Goal: Information Seeking & Learning: Compare options

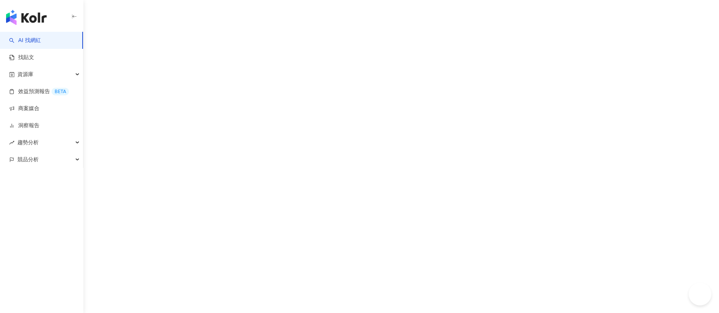
scroll to position [1996, 0]
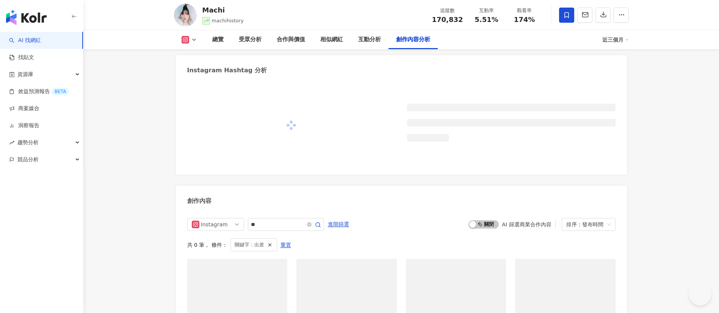
click at [415, 37] on div "創作內容分析" at bounding box center [413, 39] width 34 height 9
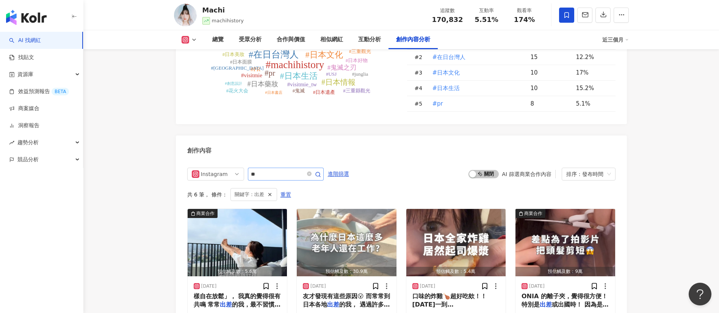
scroll to position [0, 0]
click at [243, 168] on div "Instagram **" at bounding box center [255, 174] width 136 height 13
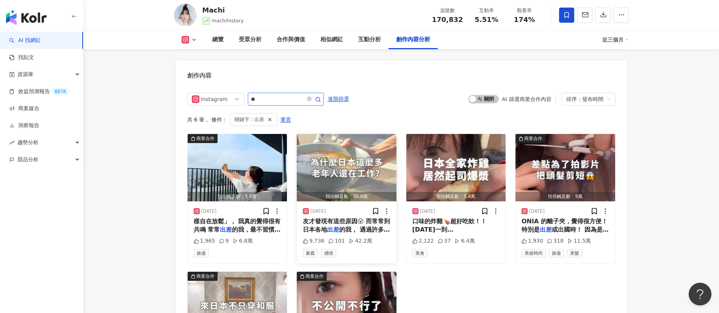
type input "**"
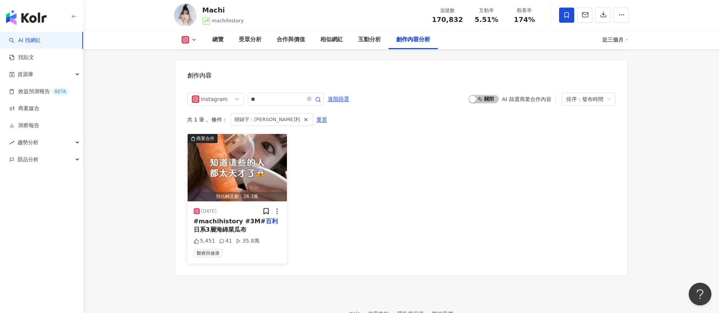
click at [238, 218] on span "#machihistory #3M#" at bounding box center [230, 221] width 72 height 7
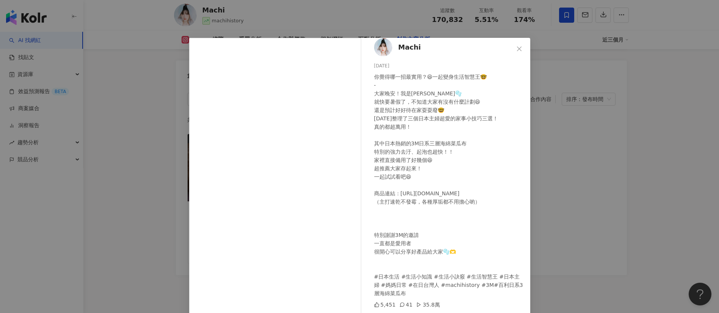
scroll to position [27, 0]
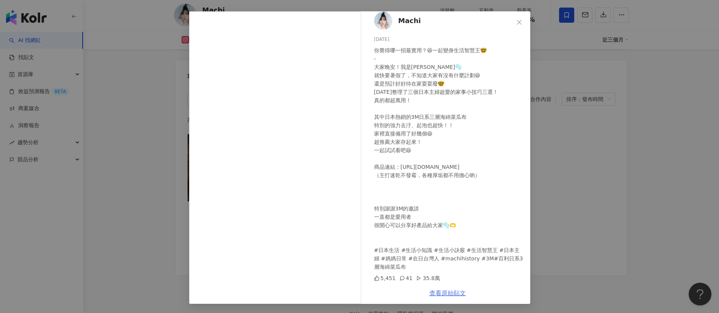
click at [448, 295] on link "查看原始貼文" at bounding box center [447, 293] width 36 height 7
click at [127, 134] on div "Machi 2025/6/10 你覺得哪一招最實用？😆一起變身生活智慧王🤓 - 大家晚安！我是Machi🫧 就快要暑假了，不知道大家有沒有什麼計劃😆 還是預計…" at bounding box center [359, 156] width 719 height 313
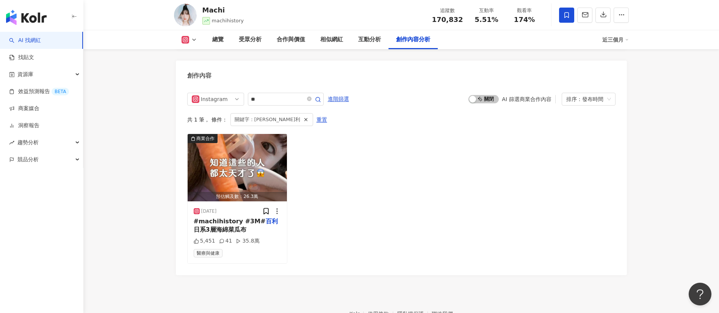
click at [41, 44] on link "AI 找網紅" at bounding box center [25, 41] width 32 height 8
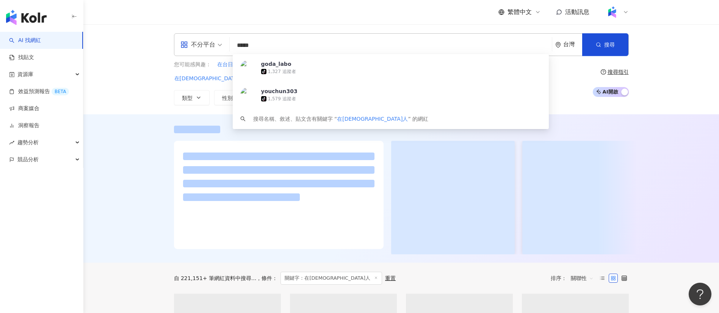
click at [131, 78] on div "不分平台 ***** 台灣 搜尋 https://www.tiktok.com/@goda_labo goda_labo tiktok-icon 1,327 …" at bounding box center [400, 69] width 635 height 90
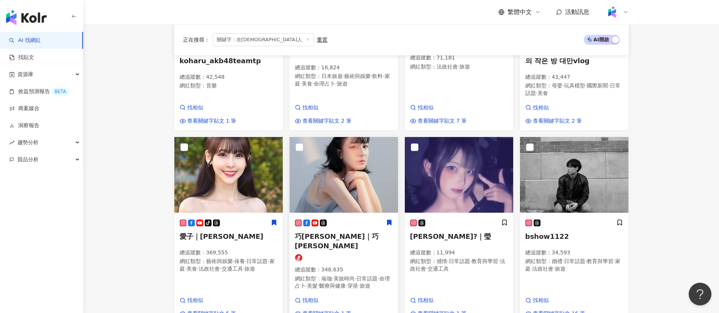
scroll to position [315, 0]
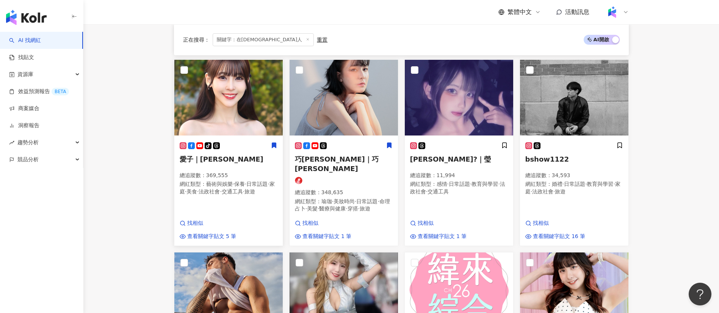
click at [212, 181] on span "藝術與娛樂" at bounding box center [219, 184] width 27 height 6
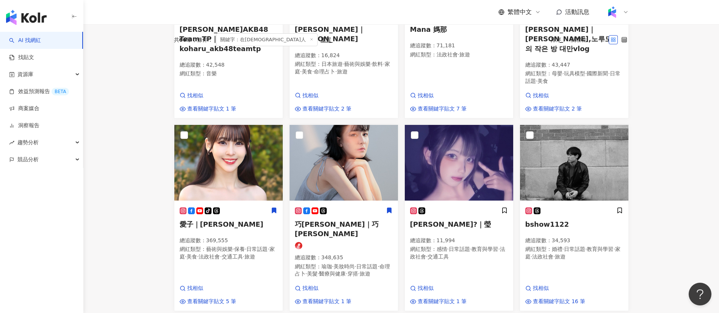
scroll to position [74, 0]
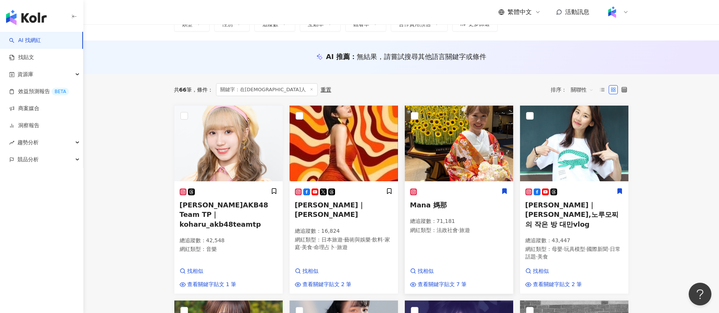
click at [428, 198] on div "Mana 媽那 總追蹤數 ： 71,181 網紅類型 ： 法政社會 · 旅遊" at bounding box center [459, 214] width 98 height 53
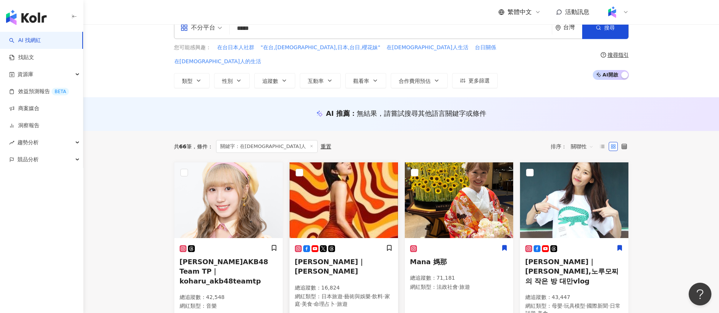
scroll to position [0, 0]
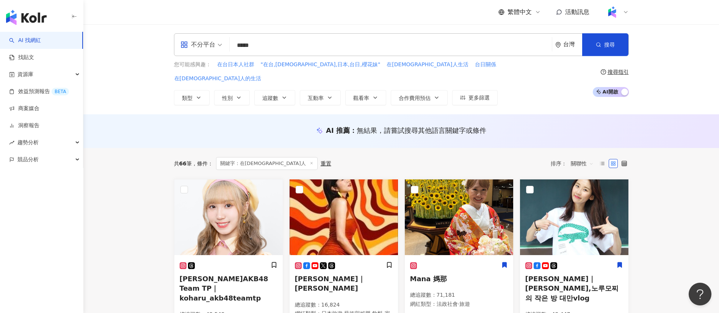
click at [277, 48] on input "*****" at bounding box center [391, 45] width 316 height 14
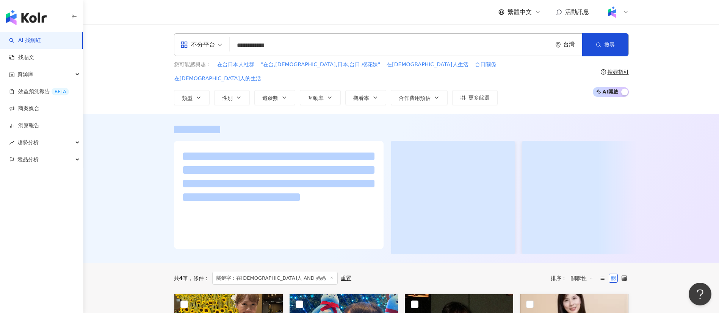
click at [330, 20] on div "繁體中文 活動訊息" at bounding box center [401, 12] width 455 height 24
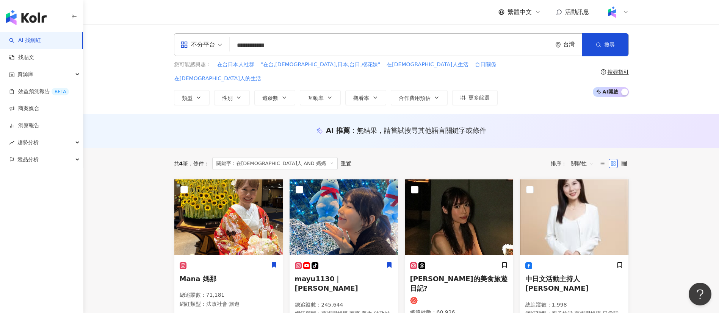
click at [265, 47] on input "**********" at bounding box center [391, 45] width 316 height 14
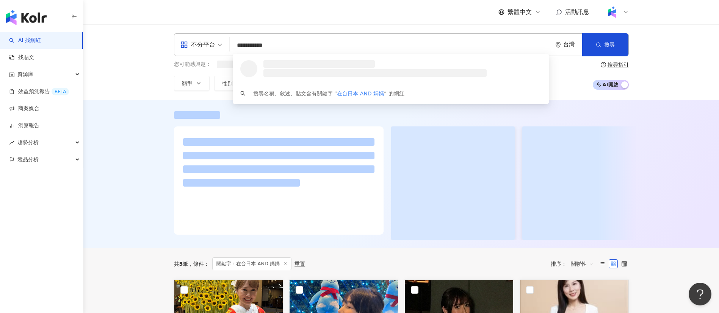
click at [289, 27] on div "**********" at bounding box center [400, 62] width 635 height 76
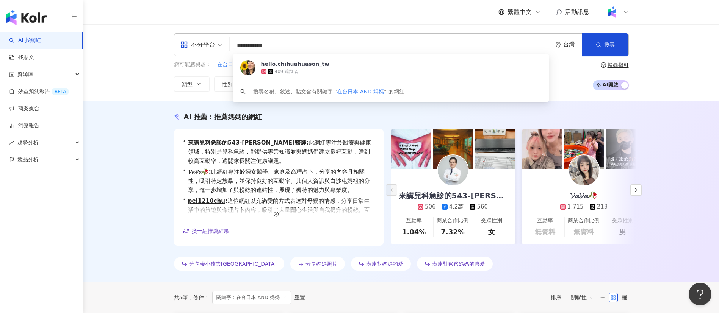
drag, startPoint x: 302, startPoint y: 44, endPoint x: 262, endPoint y: 46, distance: 40.2
click at [262, 46] on input "**********" at bounding box center [391, 45] width 316 height 14
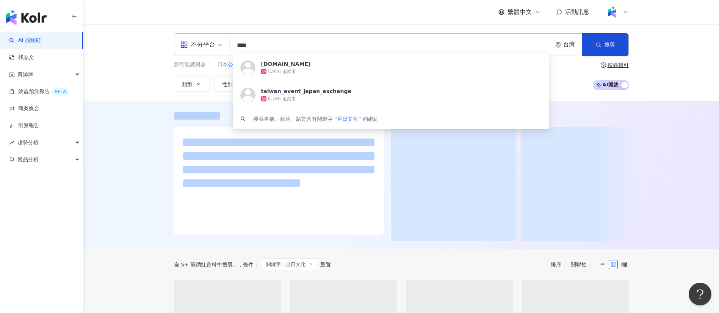
type input "****"
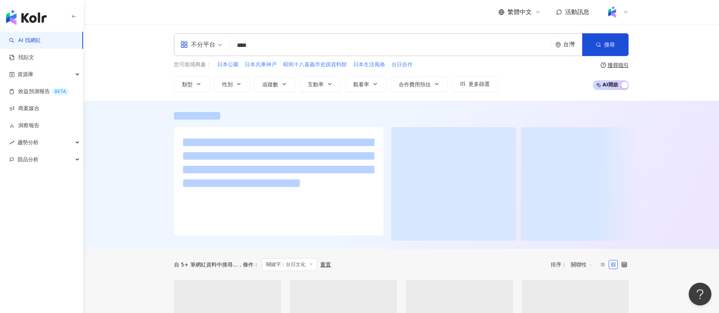
click at [271, 22] on div "繁體中文 活動訊息" at bounding box center [401, 12] width 455 height 24
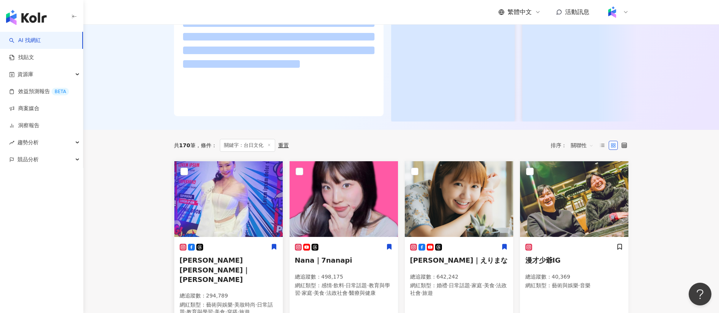
scroll to position [236, 0]
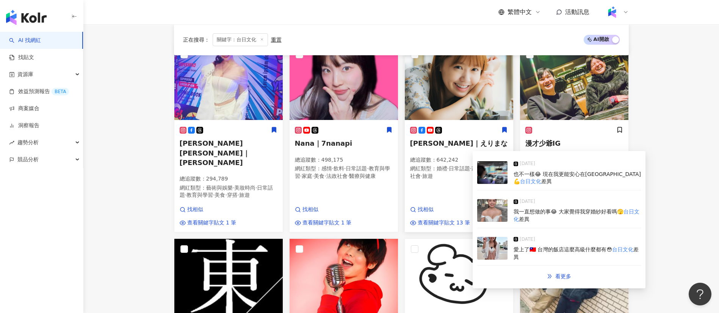
click at [445, 172] on span "婚禮" at bounding box center [441, 169] width 11 height 6
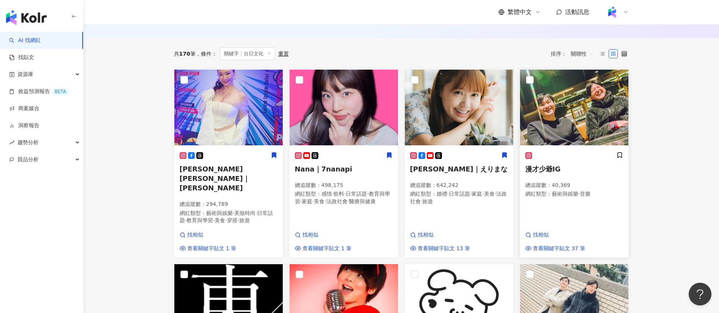
scroll to position [0, 0]
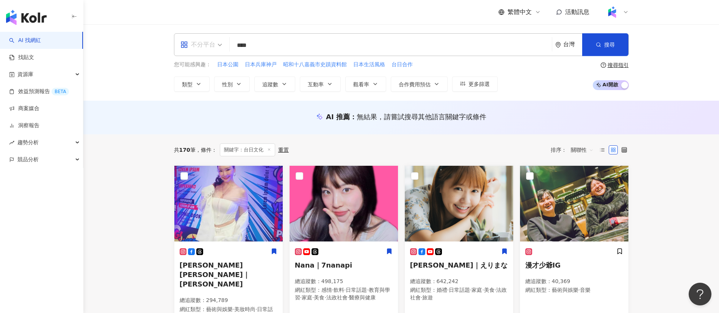
click at [193, 47] on div "不分平台" at bounding box center [197, 45] width 35 height 12
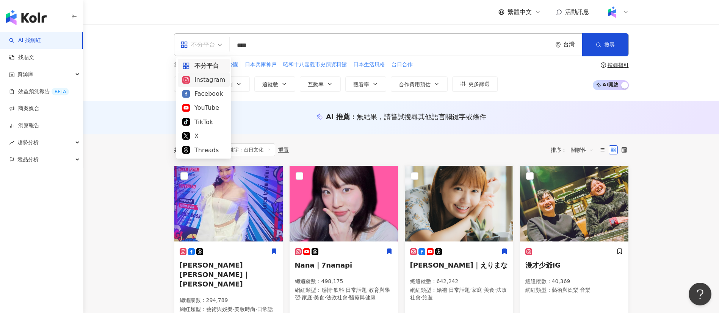
click at [206, 81] on div "Instagram" at bounding box center [203, 79] width 43 height 9
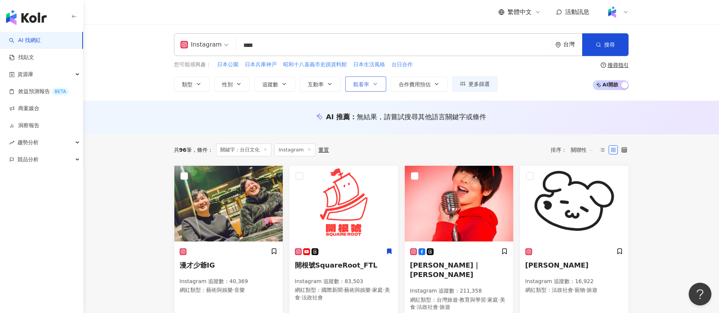
click at [364, 80] on button "觀看率" at bounding box center [365, 84] width 41 height 15
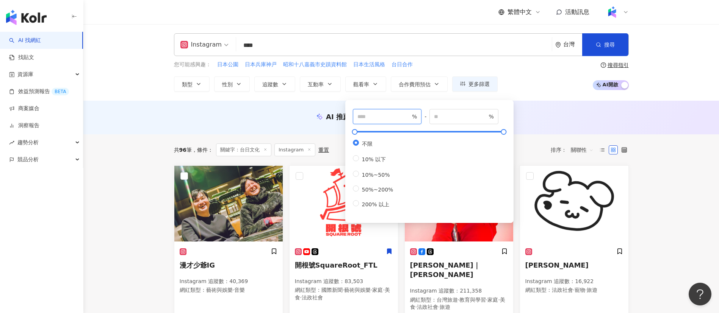
click at [395, 117] on input "number" at bounding box center [383, 116] width 53 height 8
type input "**"
click at [356, 12] on div "繁體中文 活動訊息" at bounding box center [401, 12] width 455 height 24
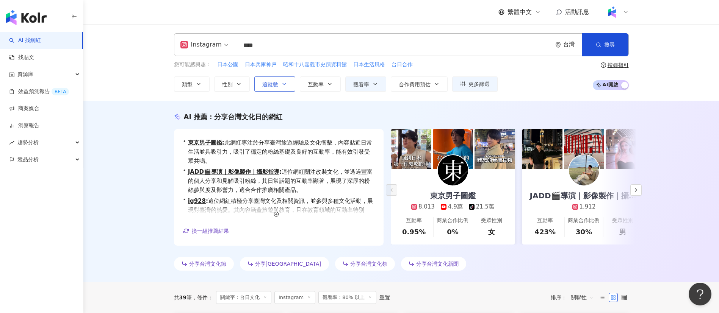
click at [272, 87] on span "追蹤數" at bounding box center [270, 84] width 16 height 6
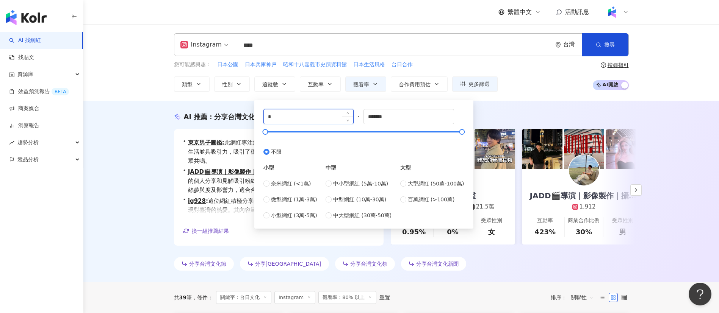
click at [303, 114] on input "*" at bounding box center [309, 116] width 90 height 14
type input "*****"
click at [406, 111] on input "*******" at bounding box center [409, 116] width 90 height 14
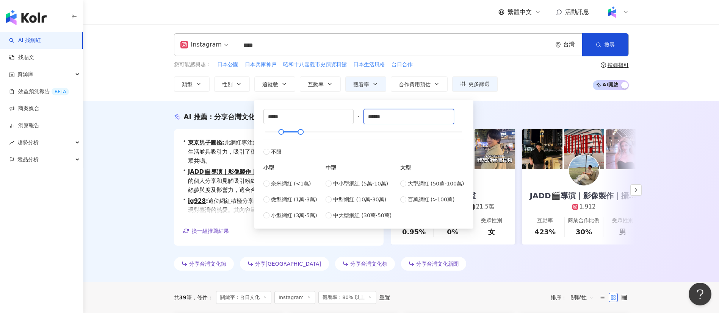
type input "******"
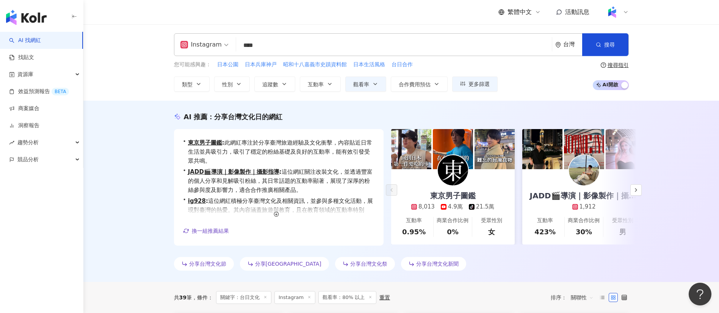
click at [518, 104] on div "AI 推薦 ： 分享台灣文化日的網紅 • 東京男子圖鑑 : 此網紅專注於分享臺灣旅遊經驗及文化衝擊，內容貼近日常生活並具吸引力，吸引了穩定的粉絲基礎及良好的互…" at bounding box center [400, 191] width 635 height 181
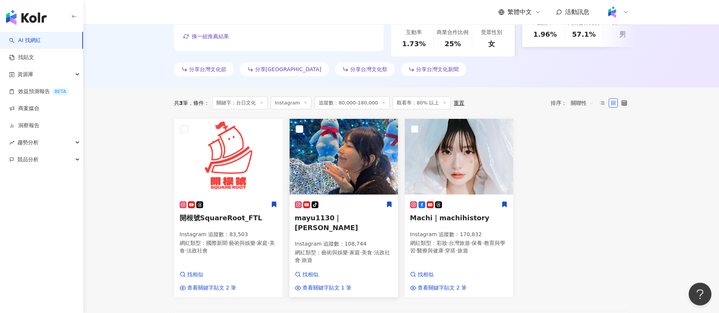
scroll to position [211, 0]
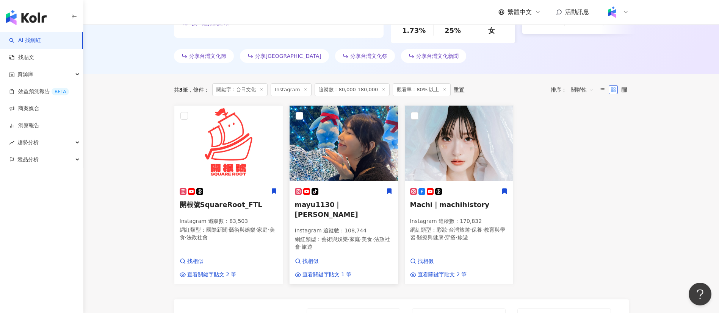
click at [337, 236] on span "藝術與娛樂" at bounding box center [334, 239] width 27 height 6
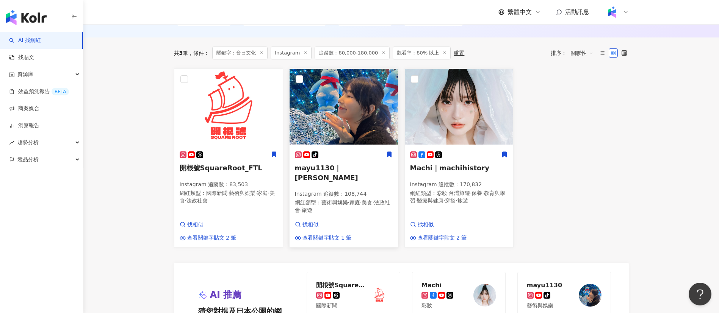
scroll to position [253, 0]
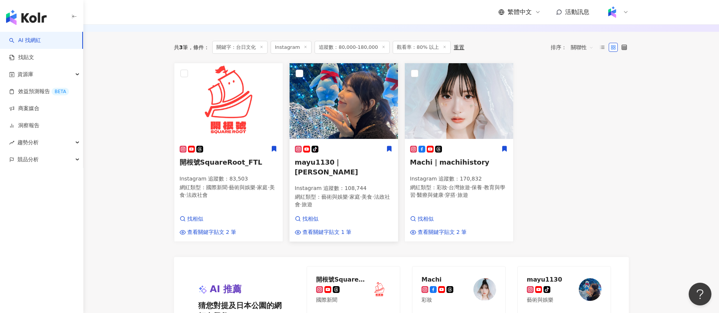
click at [335, 196] on span "藝術與娛樂" at bounding box center [334, 197] width 27 height 6
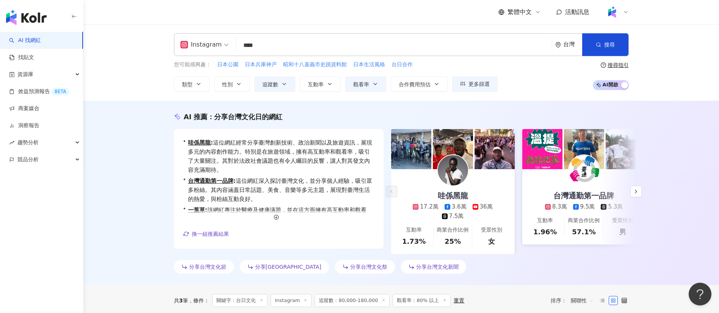
click at [248, 46] on input "****" at bounding box center [393, 45] width 309 height 14
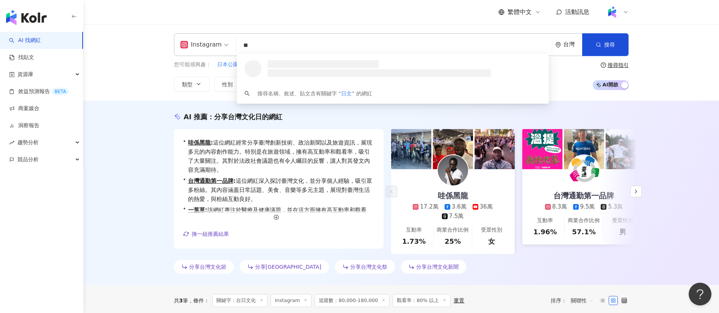
type input "*"
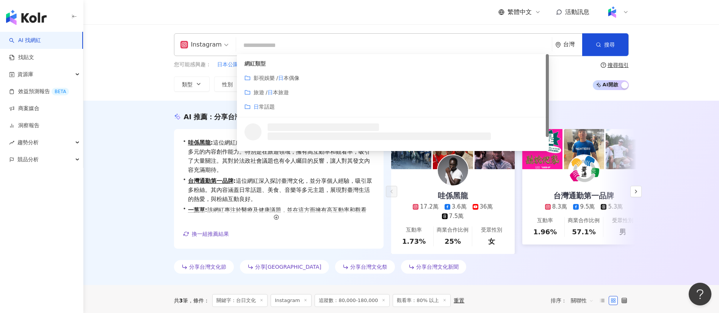
type input "*"
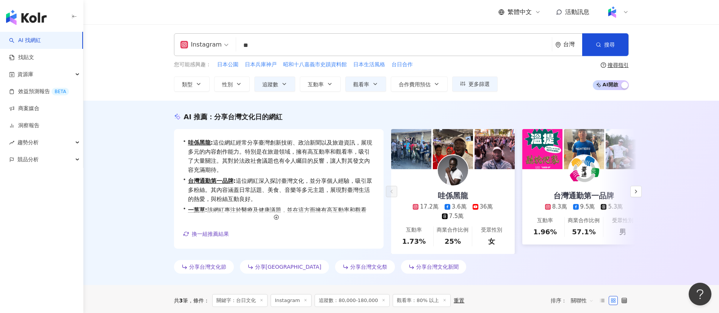
type input "*"
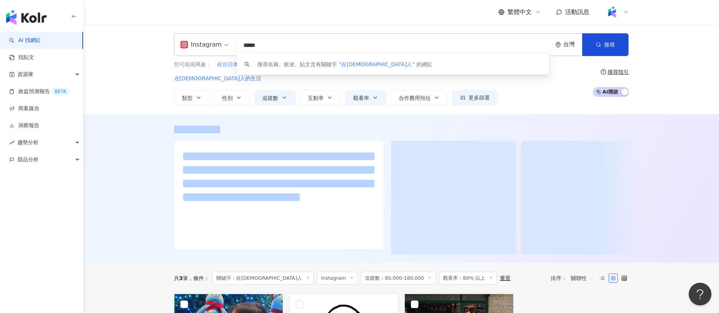
click at [291, 23] on div "繁體中文 活動訊息" at bounding box center [401, 12] width 455 height 24
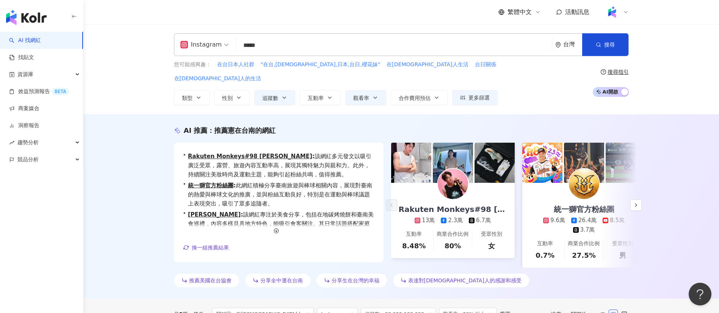
click at [232, 46] on div "Instagram ***** 台灣 搜尋 keyword 搜尋名稱、敘述、貼文含有關鍵字 “ 在台日本人 ” 的網紅" at bounding box center [401, 44] width 455 height 23
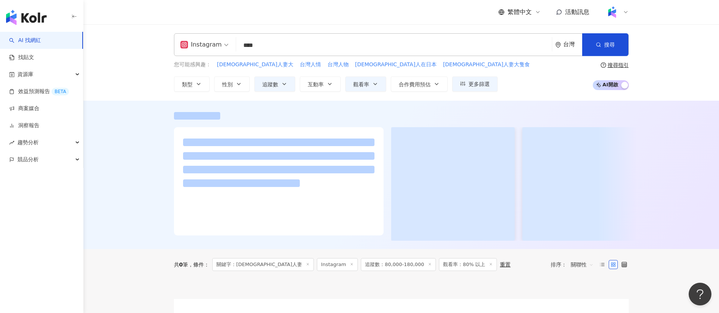
click at [306, 24] on div "繁體中文 活動訊息" at bounding box center [401, 12] width 455 height 24
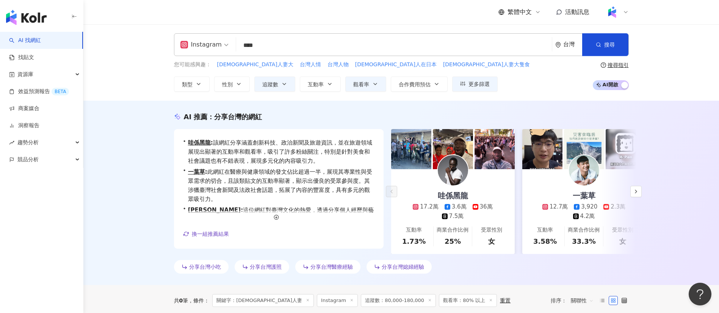
click at [271, 47] on input "****" at bounding box center [393, 45] width 309 height 14
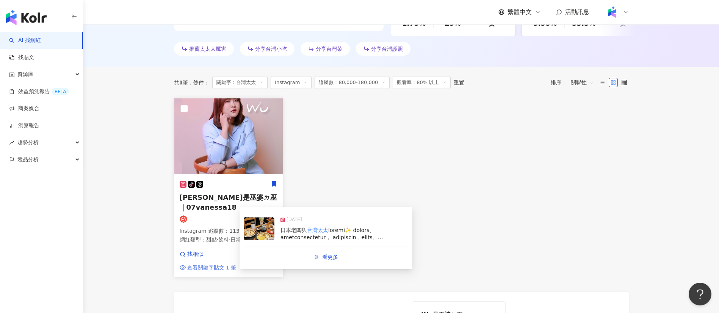
scroll to position [231, 0]
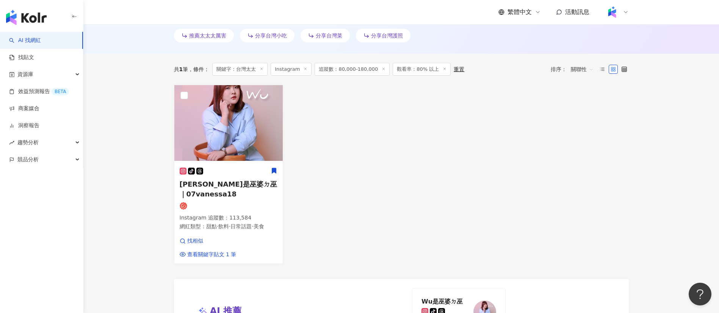
click at [336, 191] on div "tiktok-icon Wu是巫婆ㄉ巫｜07vanessa18 Instagram 追蹤數 ： 113,584 網紅類型 ： 甜點 · 飲料 · 日常話題 ·…" at bounding box center [401, 175] width 461 height 180
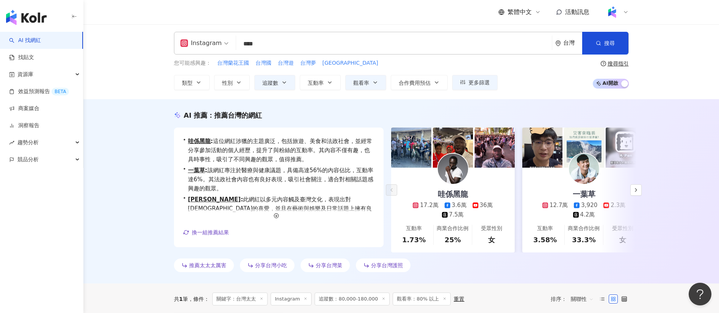
scroll to position [0, 0]
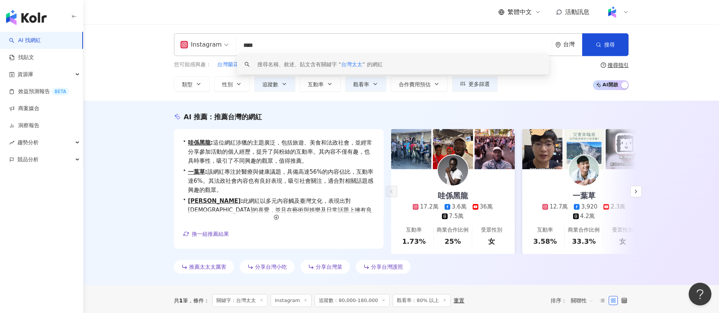
drag, startPoint x: 270, startPoint y: 45, endPoint x: 225, endPoint y: 48, distance: 45.5
click at [225, 48] on div "Instagram **** 台灣 搜尋 keyword 搜尋名稱、敘述、貼文含有關鍵字 “ 台灣太太 ” 的網紅" at bounding box center [401, 44] width 455 height 23
type input "**"
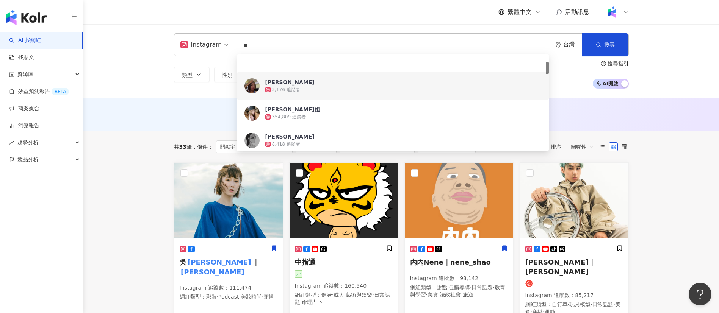
scroll to position [58, 0]
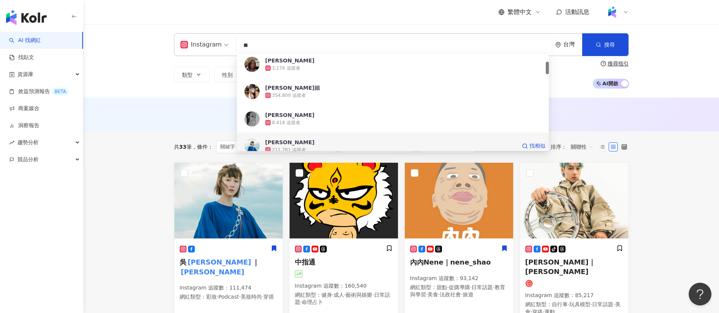
click at [272, 142] on div "吳瑪麗" at bounding box center [289, 143] width 49 height 8
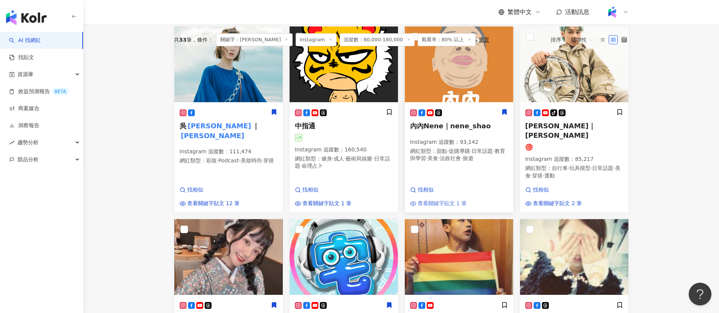
scroll to position [28, 0]
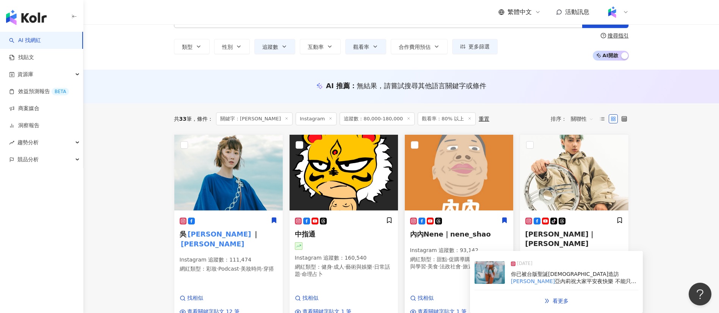
click at [444, 241] on div "內內Nene｜nene_shao Instagram 追蹤數 ： 93,142 網紅類型 ： 甜點 · 促購導購 · 日常話題 · 教育與學習 · 美食 · …" at bounding box center [459, 247] width 98 height 61
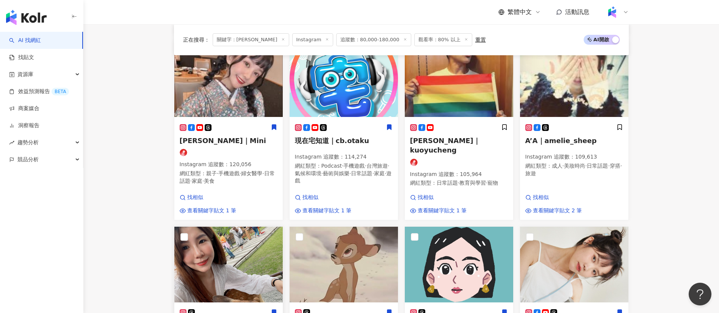
scroll to position [314, 0]
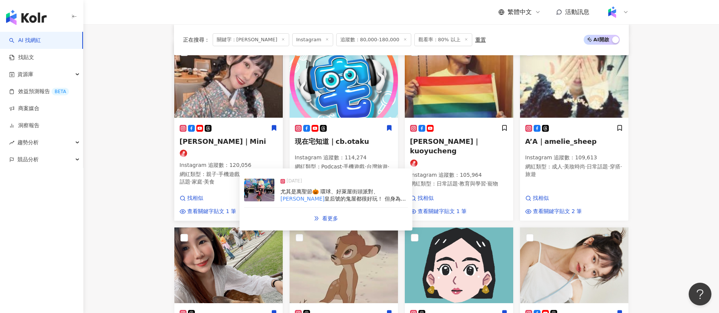
click at [219, 162] on p "Instagram 追蹤數 ： 120,056" at bounding box center [229, 166] width 98 height 8
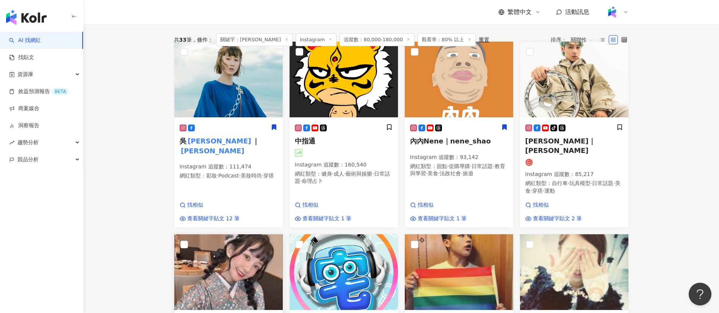
scroll to position [0, 0]
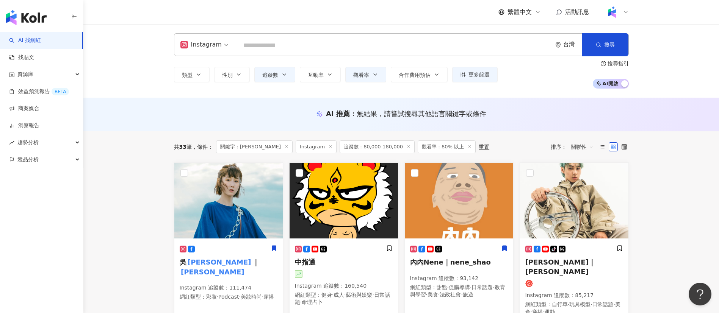
click at [283, 41] on input "search" at bounding box center [393, 45] width 309 height 14
type input "*"
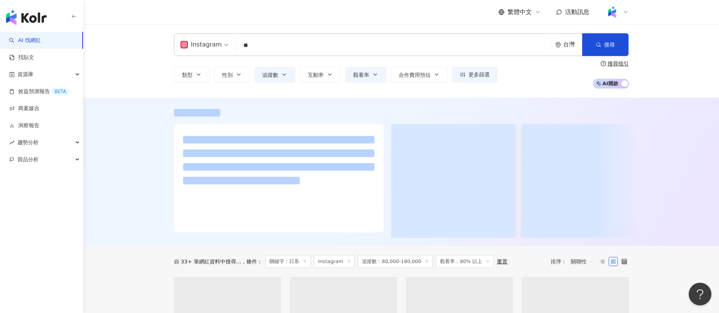
type input "**"
click at [309, 13] on div "繁體中文 活動訊息" at bounding box center [401, 12] width 455 height 24
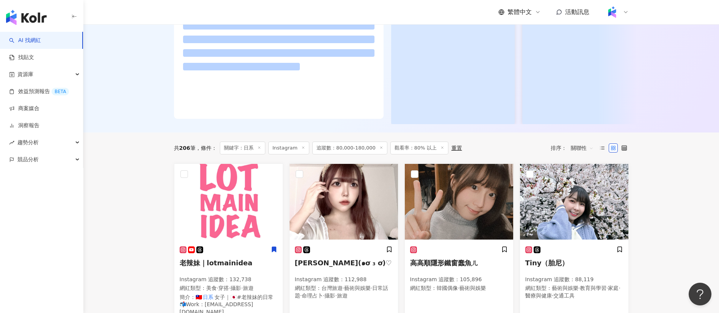
scroll to position [117, 0]
click at [580, 154] on span "關聯性" at bounding box center [581, 148] width 23 height 12
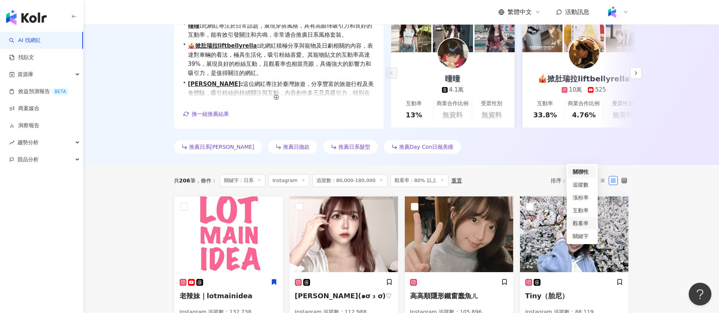
click at [579, 225] on div "觀看率" at bounding box center [581, 223] width 19 height 8
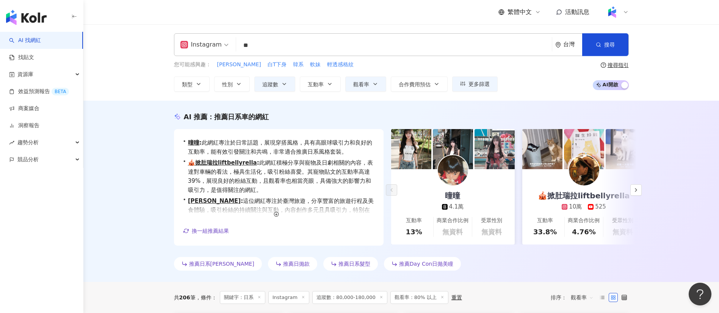
click at [574, 199] on div "🎪掀肚瑞拉liftbellyrella" at bounding box center [583, 196] width 107 height 11
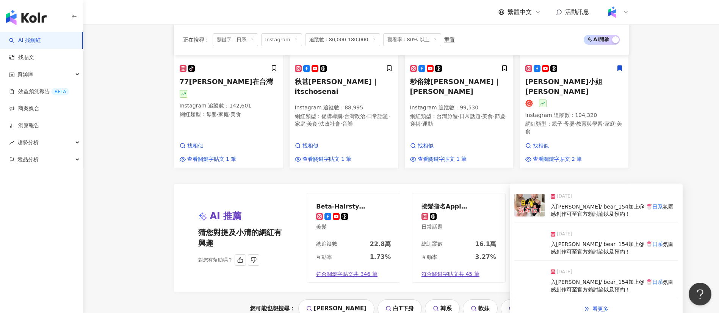
scroll to position [810, 0]
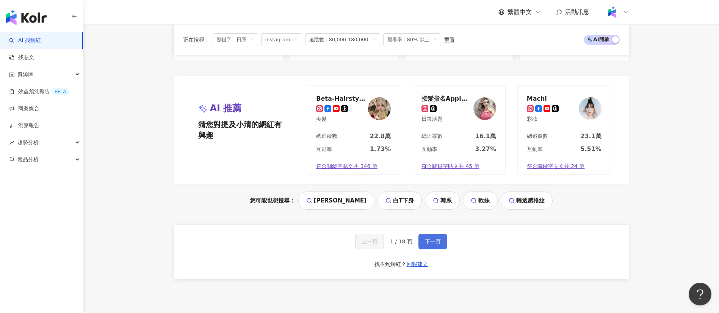
click at [430, 239] on span "下一頁" at bounding box center [433, 242] width 16 height 6
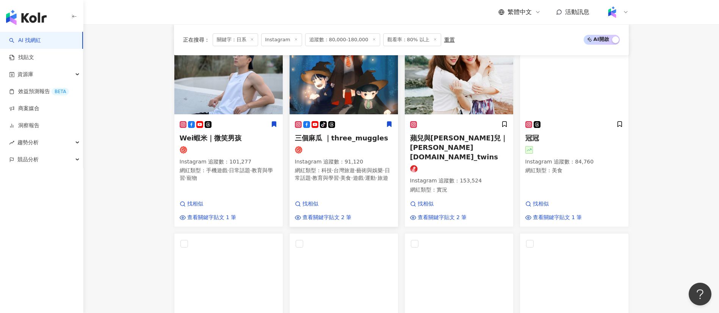
scroll to position [459, 0]
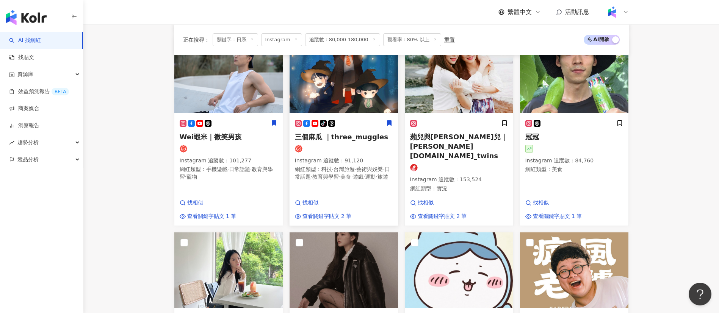
click at [312, 180] on span "·" at bounding box center [312, 177] width 2 height 6
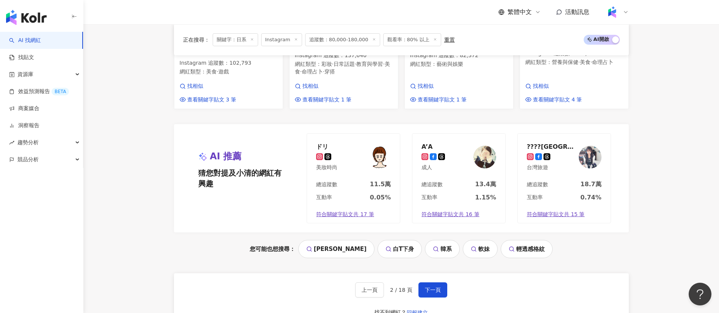
scroll to position [762, 0]
click at [436, 287] on span "下一頁" at bounding box center [433, 290] width 16 height 6
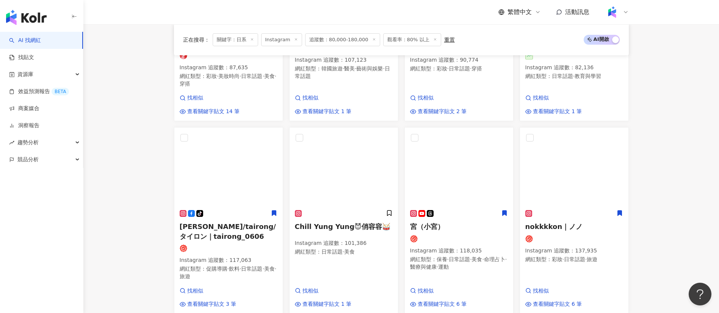
scroll to position [622, 0]
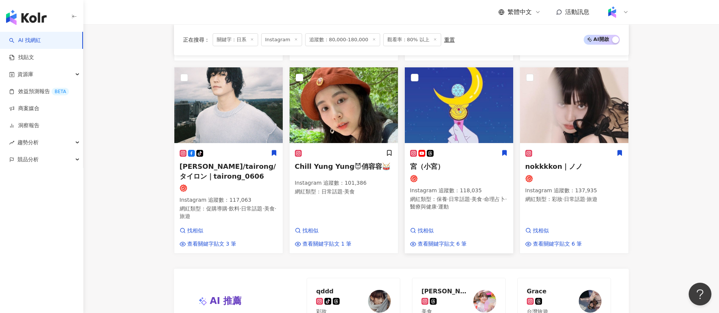
click at [470, 214] on div "宮（小宮） Instagram 追蹤數 ： 118,035 網紅類型 ： 保養 · 日常話題 · 美食 · 命理占卜 · 醫療與健康 · 運動" at bounding box center [459, 184] width 98 height 68
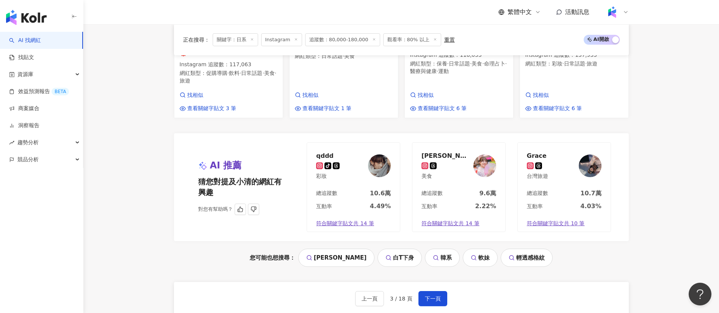
scroll to position [795, 0]
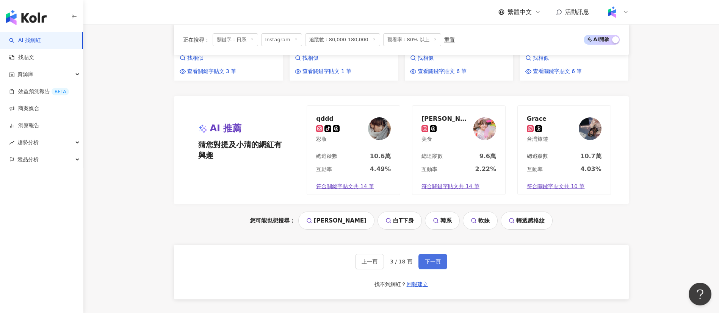
click at [434, 260] on span "下一頁" at bounding box center [433, 262] width 16 height 6
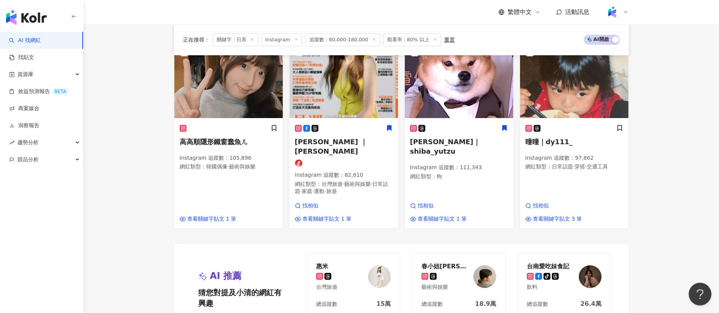
scroll to position [783, 0]
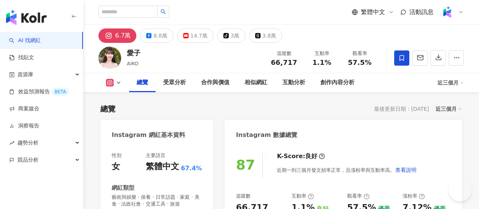
click at [352, 56] on div "愛子 AIKO 追蹤數 66,717 互動率 1.1% 觀看率 57.5%" at bounding box center [281, 58] width 396 height 30
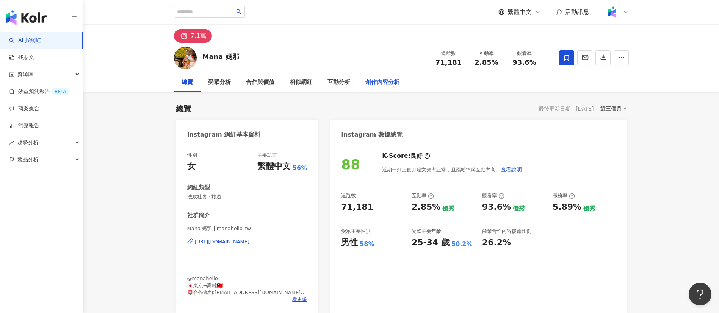
click at [384, 84] on div "創作內容分析" at bounding box center [382, 82] width 34 height 9
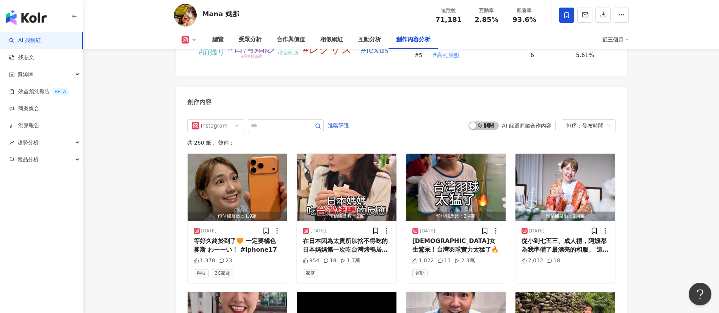
scroll to position [2293, 0]
click at [312, 92] on div "創作內容" at bounding box center [401, 99] width 451 height 25
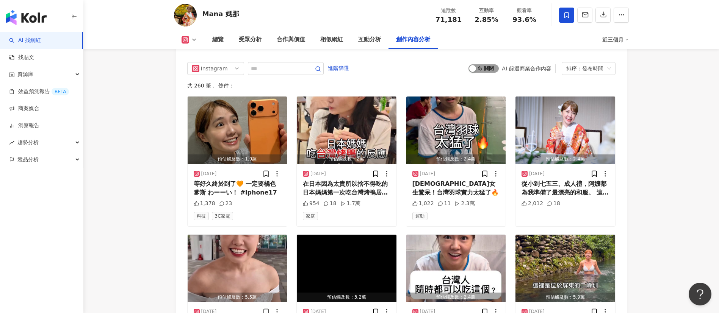
click at [484, 64] on span "啟動 關閉" at bounding box center [483, 68] width 30 height 8
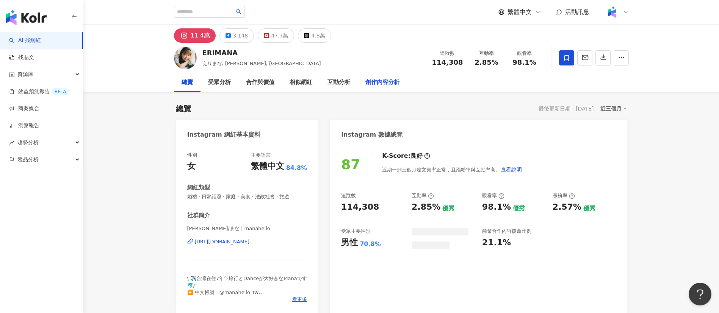
click at [380, 80] on div "創作內容分析" at bounding box center [382, 82] width 34 height 9
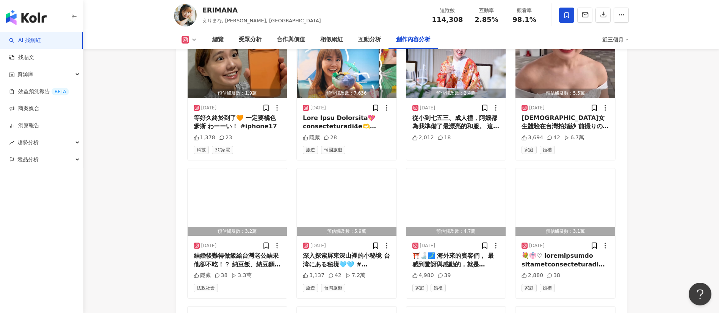
scroll to position [2435, 0]
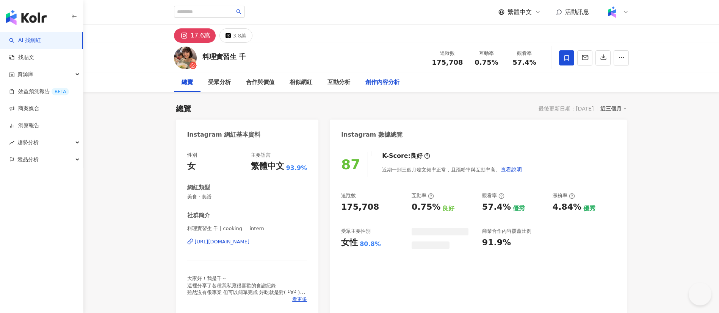
click at [382, 83] on div "創作內容分析" at bounding box center [382, 82] width 34 height 9
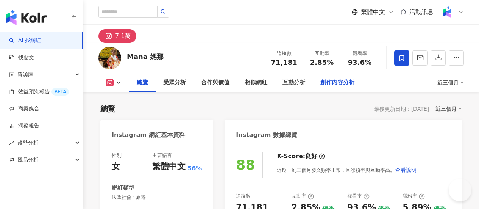
click at [355, 79] on div "創作內容分析" at bounding box center [337, 82] width 34 height 9
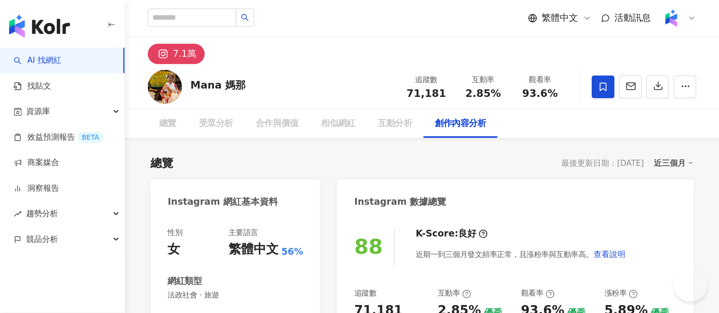
scroll to position [2147, 0]
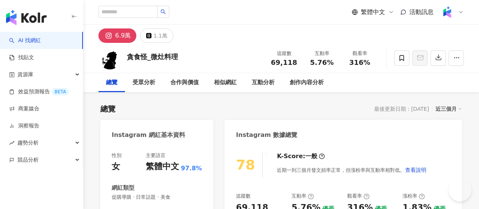
click at [411, 80] on div "總覽 受眾分析 合作與價值 相似網紅 互動分析 創作內容分析" at bounding box center [281, 82] width 366 height 19
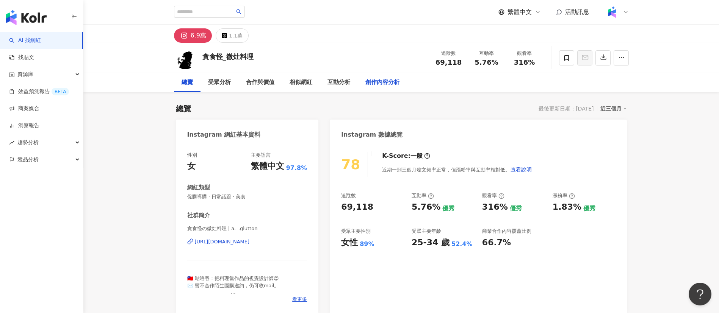
click at [364, 78] on div "創作內容分析" at bounding box center [382, 82] width 49 height 19
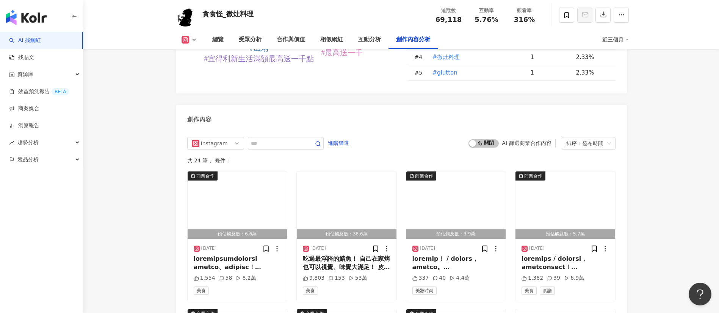
scroll to position [2382, 0]
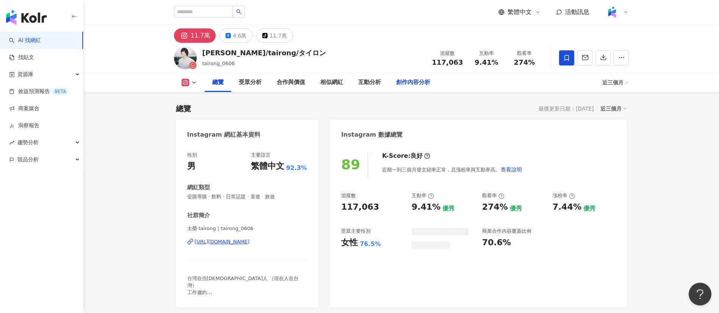
click at [415, 80] on div "創作內容分析" at bounding box center [413, 82] width 34 height 9
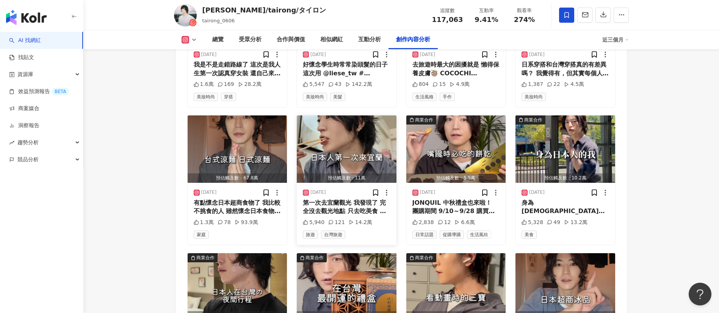
scroll to position [2466, 0]
click at [450, 198] on div "JONQUIL 中秋禮盒也來啦！ 團購期間 9/10～9/28 購買🔗 詳細➡️請看限動 & 精選動態 上次有跟到我開團 JONQUIL 小餅乾的人一定知道，…" at bounding box center [455, 206] width 87 height 17
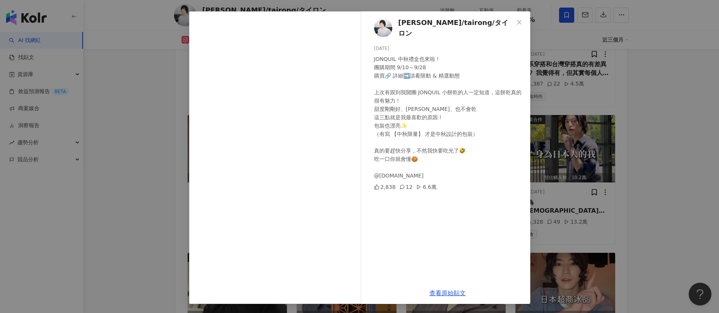
scroll to position [26, 0]
click at [623, 206] on div "太榮/tairong/タイロン 2025/9/14 JONQUIL 中秋禮盒也來啦！ 團購期間 9/10～9/28 購買🔗 詳細➡️請看限動 & 精選動態 上…" at bounding box center [359, 156] width 719 height 313
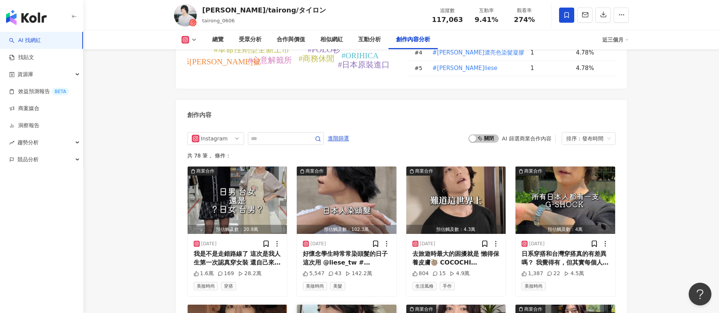
scroll to position [2276, 0]
click at [280, 134] on input "text" at bounding box center [277, 138] width 53 height 9
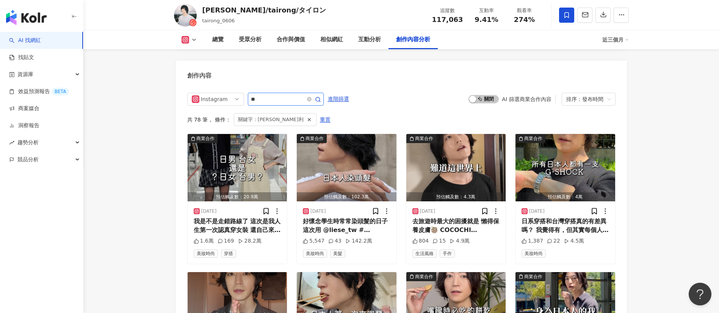
scroll to position [2273, 0]
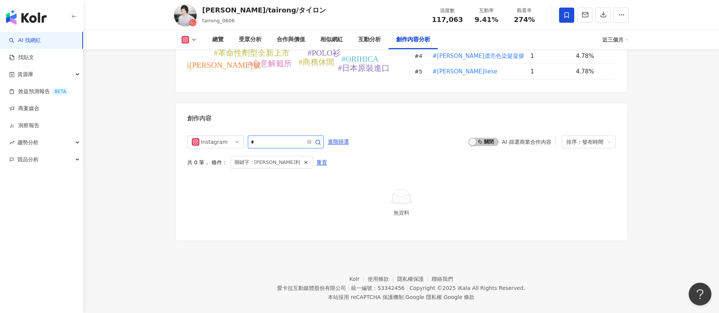
type input "*"
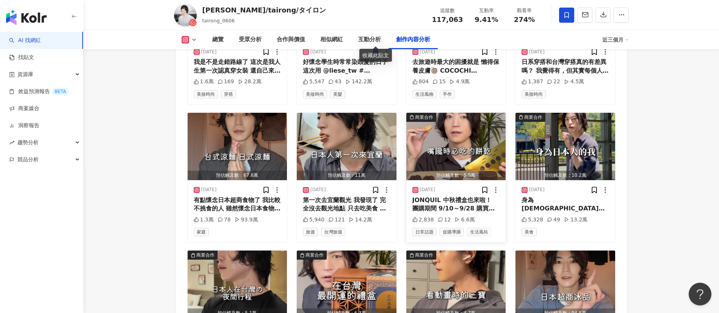
scroll to position [2471, 0]
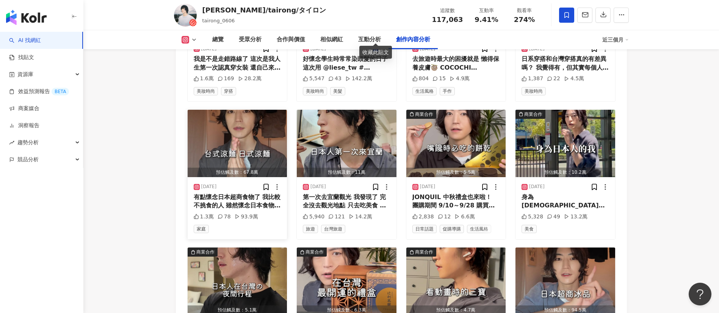
click at [248, 194] on div "有點懷念日本超商食物了 我比較不挑食的人 雖然懷念日本食物 但一直吃台灣食物也可以 有些從日本來出差的朋友 太懷念日本食物在台灣也一直吃日本食物" at bounding box center [237, 201] width 87 height 17
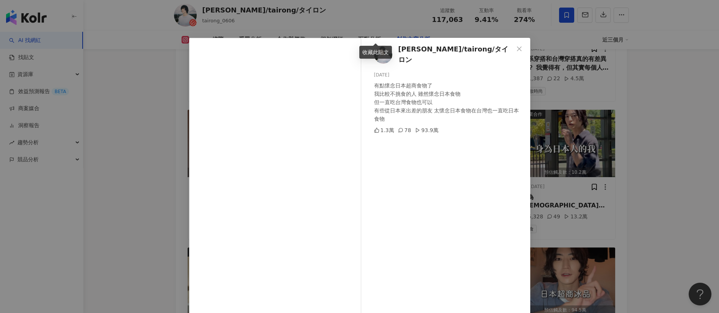
click at [600, 196] on div "太榮/tairong/タイロン 2025/9/20 有點懷念日本超商食物了 我比較不挑食的人 雖然懷念日本食物 但一直吃台灣食物也可以 有些從日本來出差的朋友…" at bounding box center [359, 156] width 719 height 313
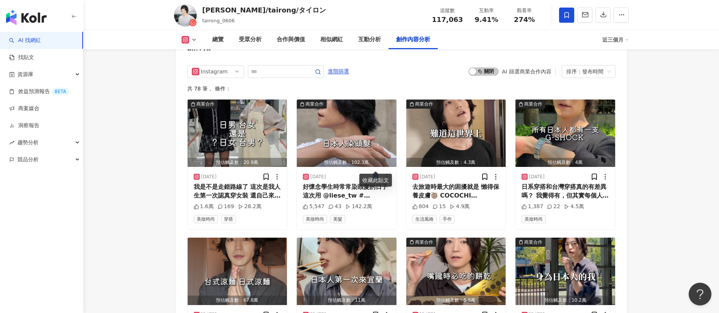
scroll to position [2328, 0]
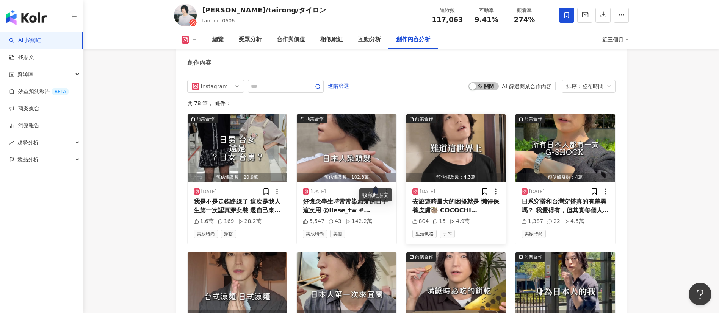
click at [456, 198] on div "去旅遊時最大的困擾就是 懶得保養皮膚🦥 COCOCHI @cocochi.tw 可以幫我解決 開團🧴團購期間 9/23〜9/30 購買🔗詳細➡️請看限動＆精選…" at bounding box center [455, 206] width 87 height 17
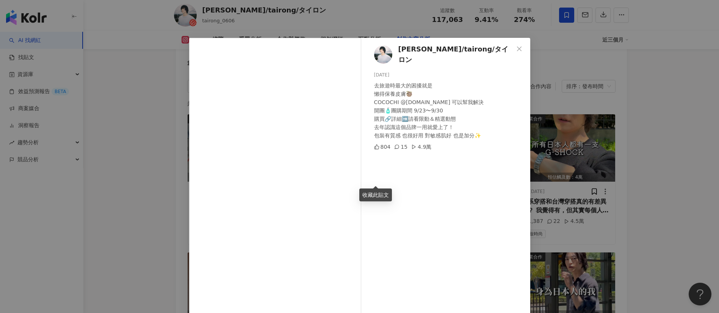
click at [611, 222] on div "太榮/tairong/タイロン 2025/9/23 去旅遊時最大的困擾就是 懶得保養皮膚🦥 COCOCHI @cocochi.tw 可以幫我解決 開團🧴團購期…" at bounding box center [359, 156] width 719 height 313
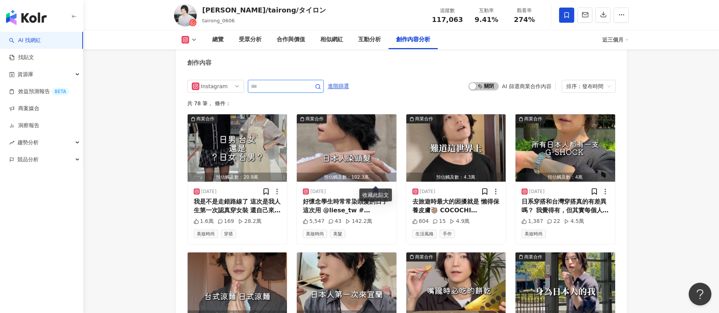
click at [292, 82] on input "text" at bounding box center [277, 86] width 53 height 9
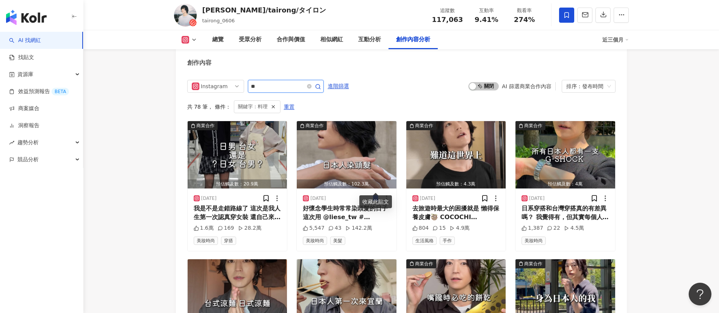
scroll to position [2316, 0]
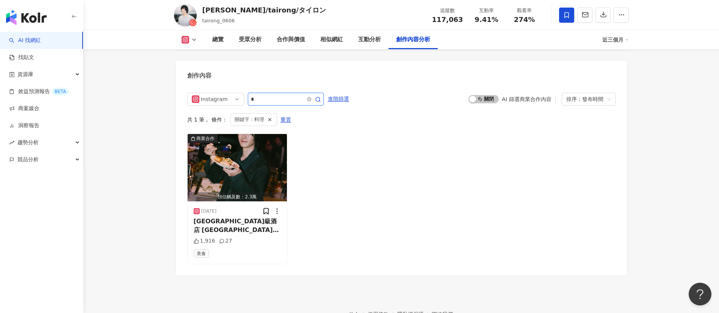
type input "*"
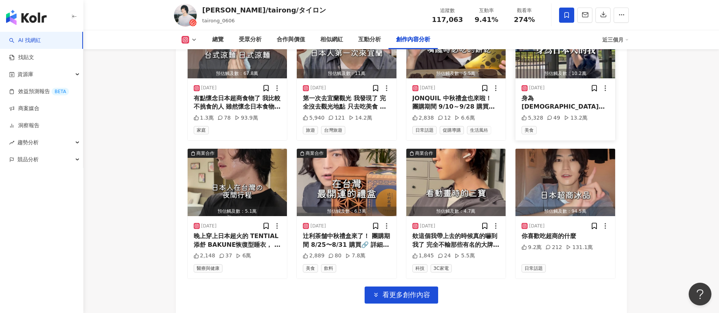
scroll to position [2571, 0]
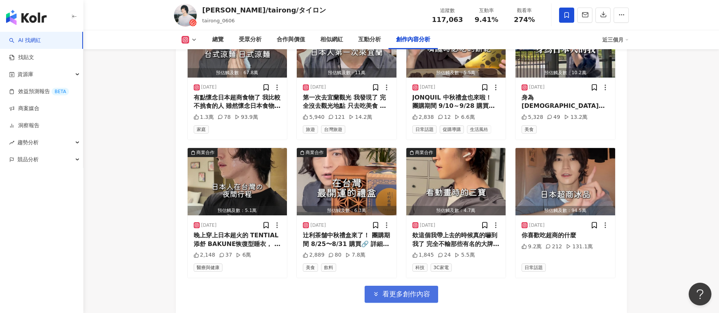
click at [403, 290] on span "看更多創作內容" at bounding box center [406, 294] width 48 height 8
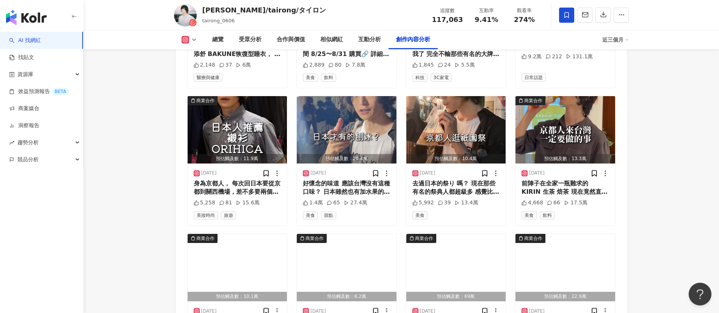
scroll to position [2849, 0]
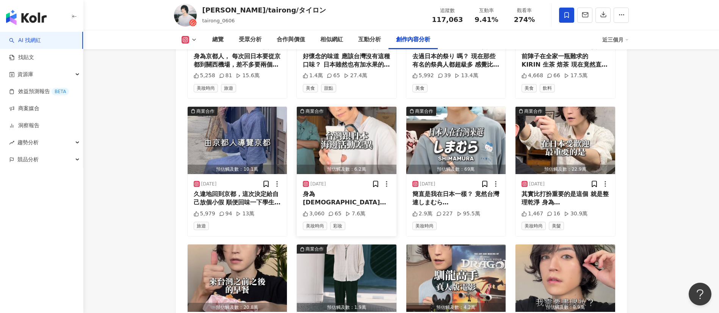
click at [364, 190] on div "身為日本人的我 真的覺得日本人一生一定都玩過「打西瓜」🍉 不只小時候，長大玩也還是超紓壓！ 最近覺得自己也該去海邊曬一下☀️（雖然超宅） 然後我發現…台灣的太…" at bounding box center [346, 198] width 87 height 17
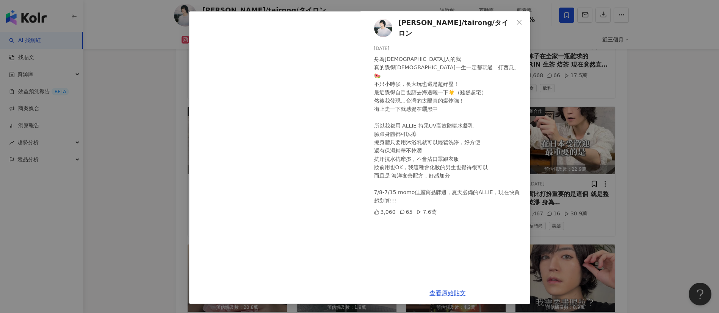
scroll to position [26, 0]
click at [612, 216] on div "太榮/tairong/タイロン 2025/7/8 身為日本人的我 真的覺得日本人一生一定都玩過「打西瓜」🍉 不只小時候，長大玩也還是超紓壓！ 最近覺得自己也該…" at bounding box center [359, 156] width 719 height 313
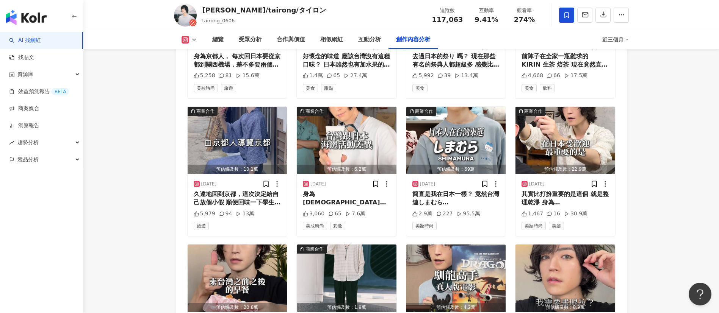
scroll to position [2909, 0]
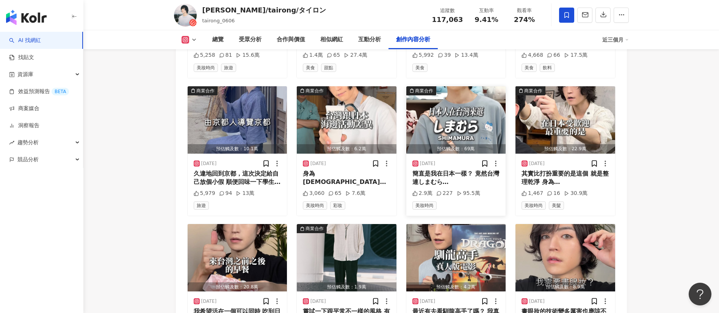
click at [431, 170] on div "簡直是我在日本一樣？ 竟然台灣連しまむら @shimamura.tw 也有 しまむら是在日本超過1400家 看到しまむら的看板就讓我莫名覺得很安心 價格親民到…" at bounding box center [455, 178] width 87 height 17
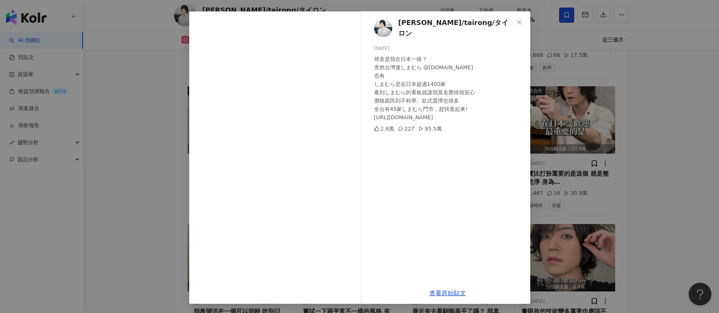
scroll to position [26, 0]
click at [425, 175] on div "太榮/tairong/タイロン 2025/7/3 簡直是我在日本一樣？ 竟然台灣連しまむら @shimamura.tw 也有 しまむら是在日本超過1400家 …" at bounding box center [447, 147] width 165 height 271
click at [675, 227] on div "太榮/tairong/タイロン 2025/7/3 簡直是我在日本一樣？ 竟然台灣連しまむら @shimamura.tw 也有 しまむら是在日本超過1400家 …" at bounding box center [359, 156] width 719 height 313
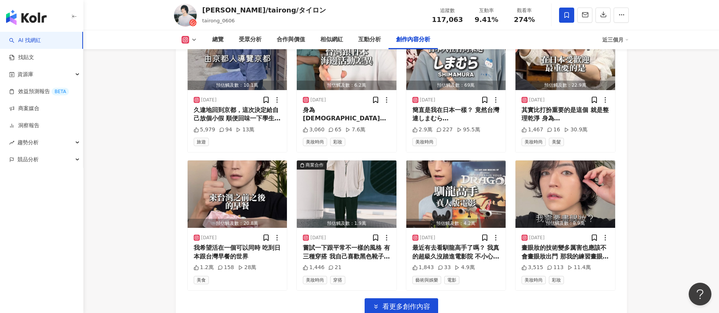
scroll to position [2973, 0]
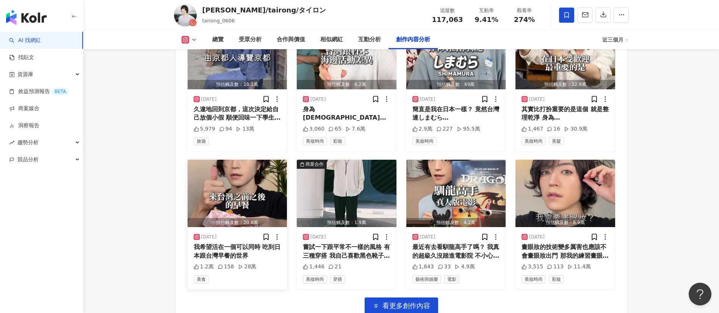
click at [221, 243] on div "我希望活在一個可以同時 吃到日本跟台灣早餐的世界" at bounding box center [237, 251] width 87 height 17
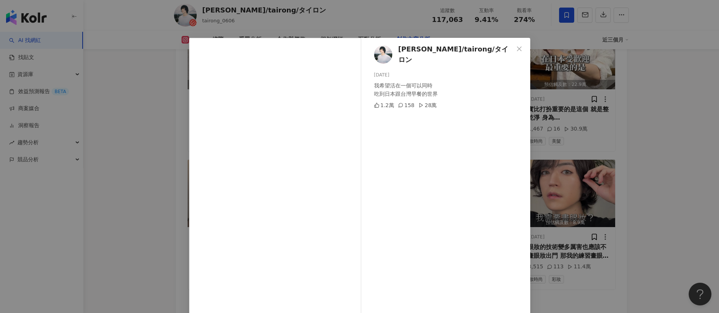
click at [615, 234] on div "太榮/tairong/タイロン 2025/6/30 我希望活在一個可以同時 吃到日本跟台灣早餐的世界 1.2萬 158 28萬 查看原始貼文" at bounding box center [359, 156] width 719 height 313
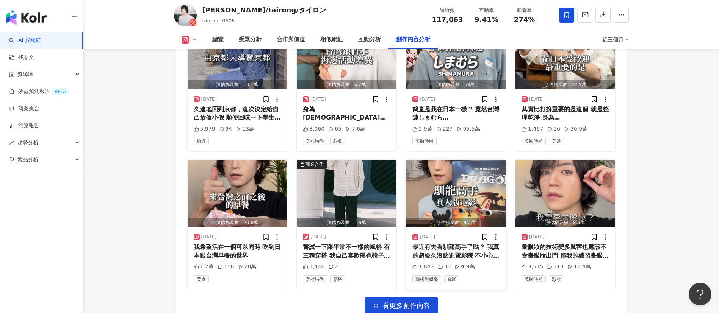
click at [464, 243] on div "最近有去看馴龍高手了嗎？ 我真的超級久沒踏進電影院 不小心偷偷流淚 搭配在大銀幕上映出來的聲光效果 震撼到連我的心都在震動 我什麼時候可以騎沒牙的背上？ 也謝…" at bounding box center [455, 251] width 87 height 17
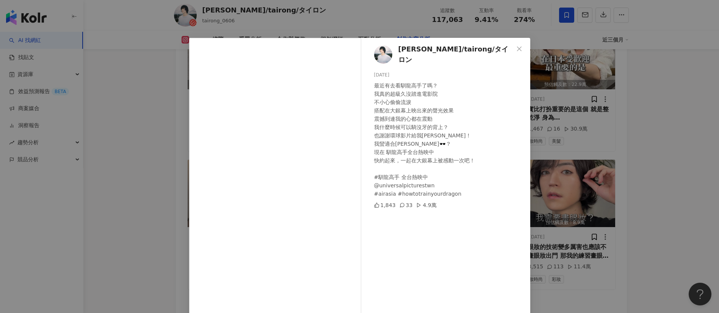
scroll to position [27, 0]
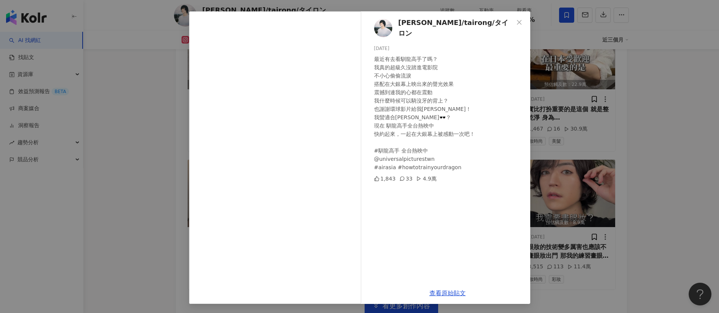
click at [444, 298] on div "查看原始貼文" at bounding box center [447, 294] width 165 height 22
click at [439, 290] on link "查看原始貼文" at bounding box center [447, 293] width 36 height 7
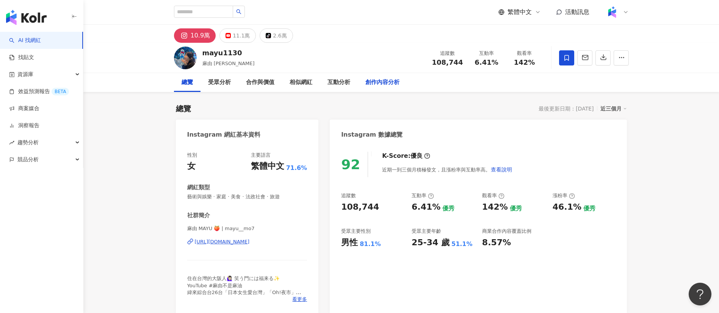
click at [365, 82] on div "創作內容分析" at bounding box center [382, 82] width 34 height 9
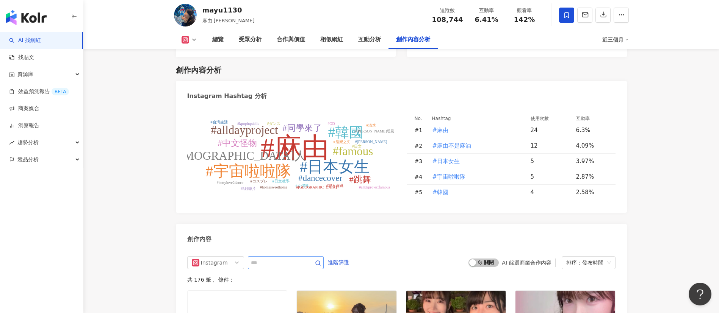
scroll to position [2273, 0]
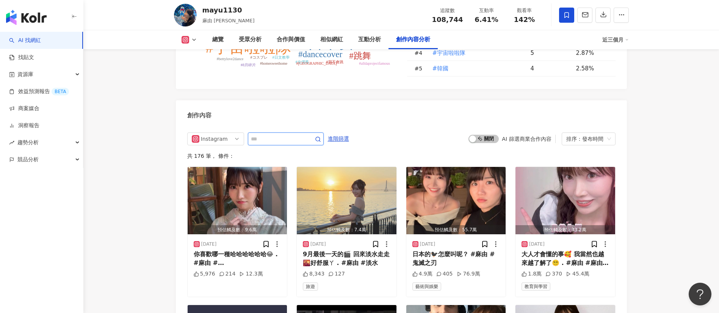
click at [304, 134] on input "text" at bounding box center [277, 138] width 53 height 9
type input "**"
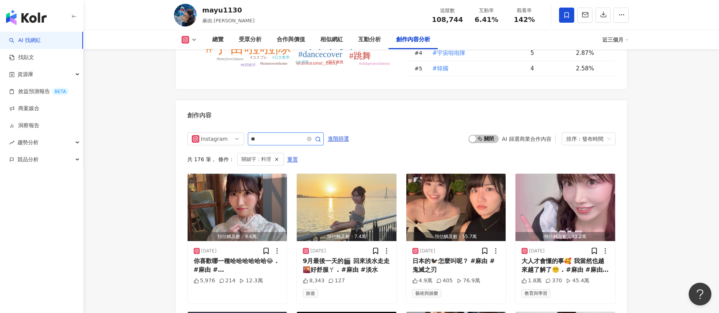
scroll to position [2316, 0]
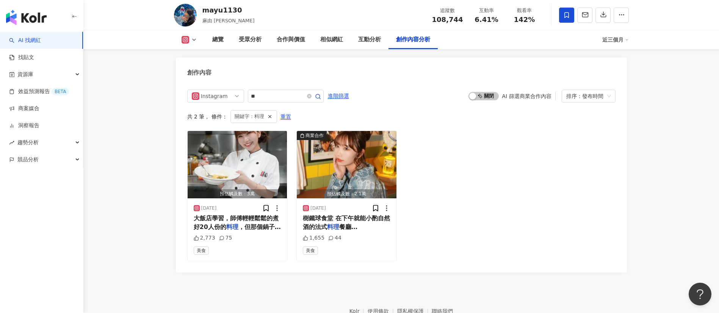
click at [426, 166] on div "預估觸及數：3萬 2025/7/3 大飯店學習，師傅輕輕鬆鬆的煮好20人份的 料理 ，但那個鍋子…我根本舉不起來🤣 2,773 75 美食 商業合作 預估觸及…" at bounding box center [401, 196] width 428 height 130
click at [311, 94] on icon "close-circle" at bounding box center [309, 96] width 5 height 5
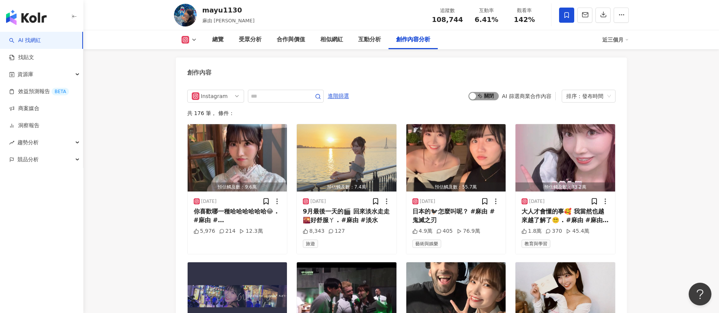
click at [479, 92] on span "啟動 關閉" at bounding box center [483, 96] width 30 height 8
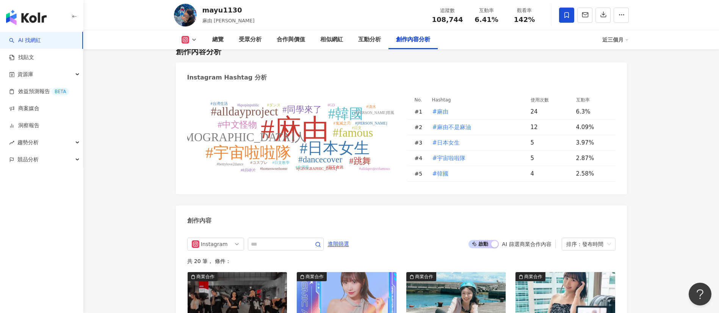
scroll to position [2258, 0]
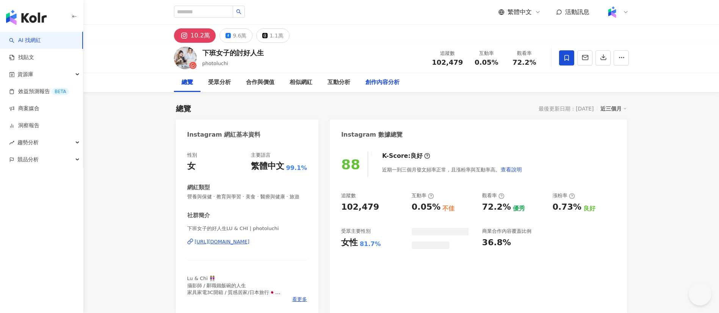
click at [377, 79] on div "創作內容分析" at bounding box center [382, 82] width 34 height 9
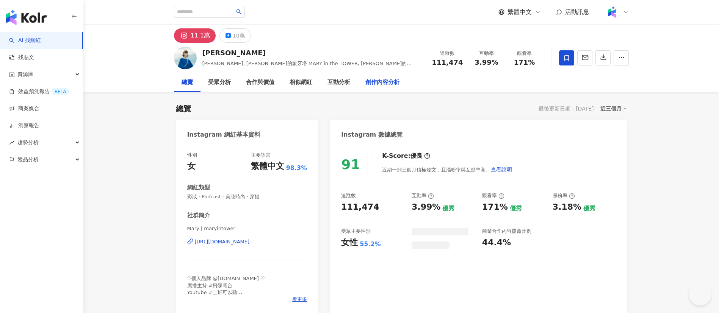
click at [373, 82] on div "創作內容分析" at bounding box center [382, 82] width 34 height 9
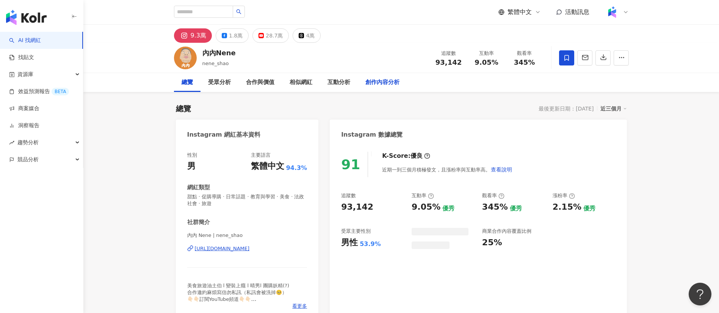
click at [384, 82] on div "創作內容分析" at bounding box center [382, 82] width 34 height 9
click at [225, 12] on input "search" at bounding box center [203, 12] width 59 height 12
type input "**"
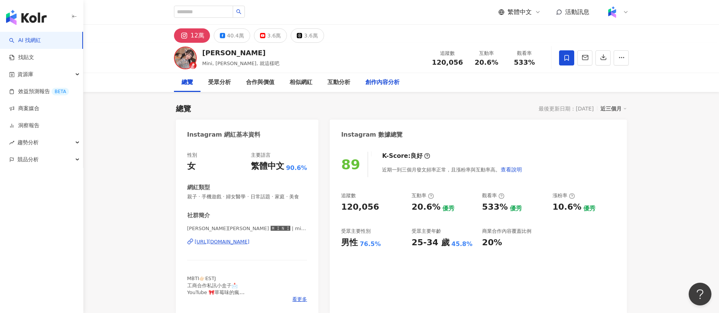
click at [375, 78] on div "創作內容分析" at bounding box center [382, 82] width 34 height 9
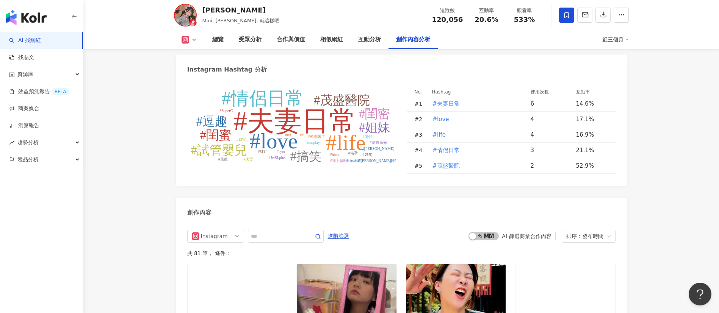
scroll to position [2270, 0]
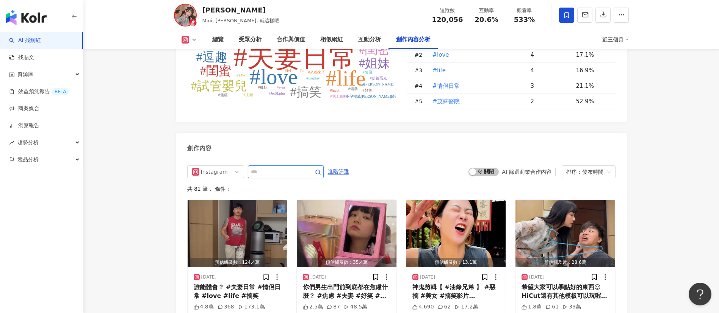
click at [304, 168] on input "text" at bounding box center [277, 171] width 53 height 9
type input "**"
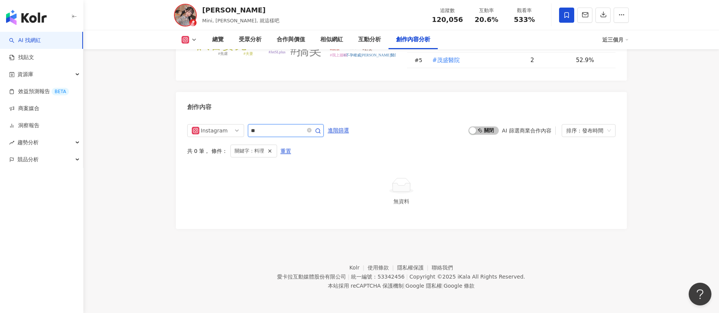
scroll to position [2307, 0]
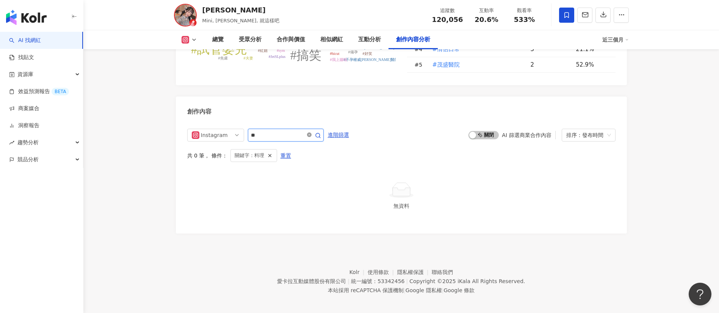
click at [311, 133] on icon "close-circle" at bounding box center [309, 135] width 5 height 5
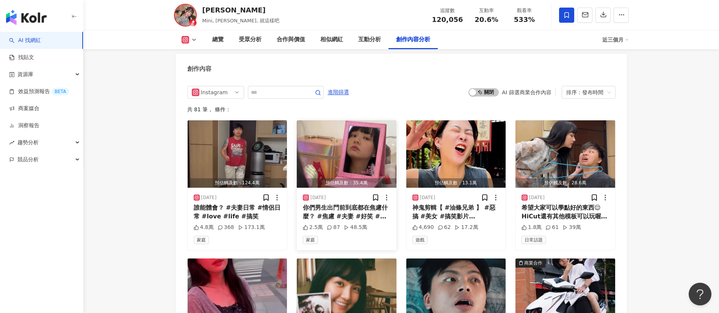
click at [363, 206] on div "你們男生出門前到底都在焦慮什麼？ #焦慮 #夫妻 #好笑 #情侶" at bounding box center [346, 212] width 87 height 17
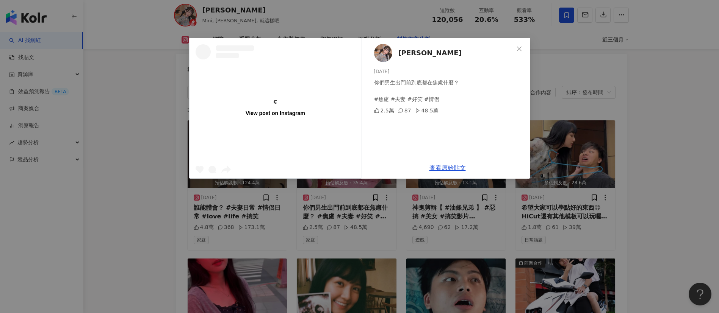
scroll to position [27, 0]
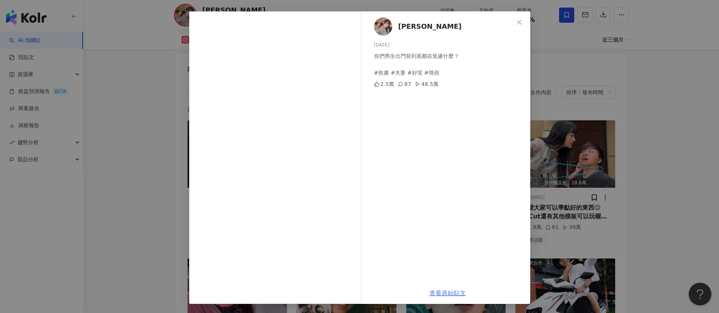
click at [444, 296] on link "查看原始貼文" at bounding box center [447, 293] width 36 height 7
click at [595, 117] on div "陳怡君-阿咪 2025/9/21 你們男生出門前到底都在焦慮什麼？ #焦慮 #夫妻 #好笑 #情侶 2.5萬 87 48.5萬 查看原始貼文" at bounding box center [359, 156] width 719 height 313
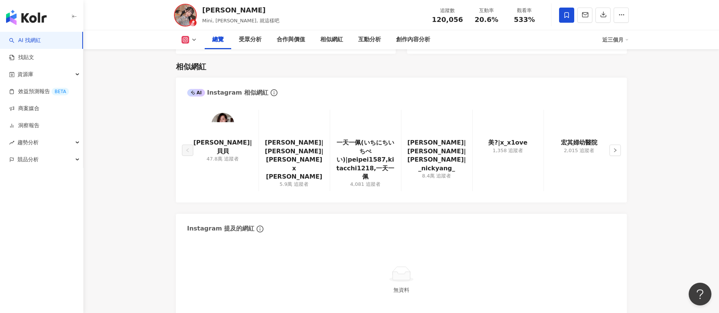
scroll to position [452, 0]
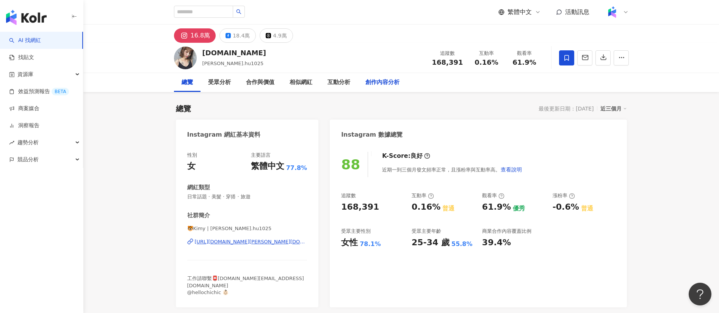
click at [392, 86] on div "創作內容分析" at bounding box center [382, 82] width 34 height 9
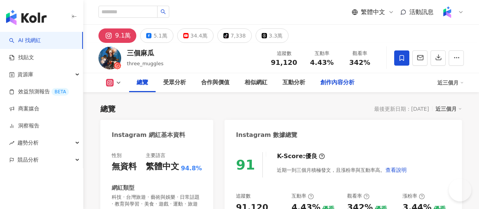
click at [355, 82] on div "創作內容分析" at bounding box center [337, 82] width 34 height 9
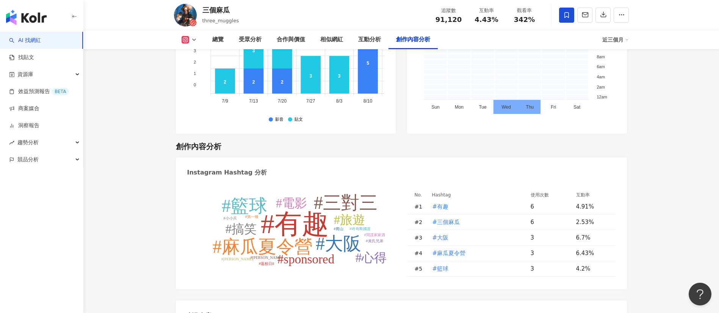
scroll to position [2391, 0]
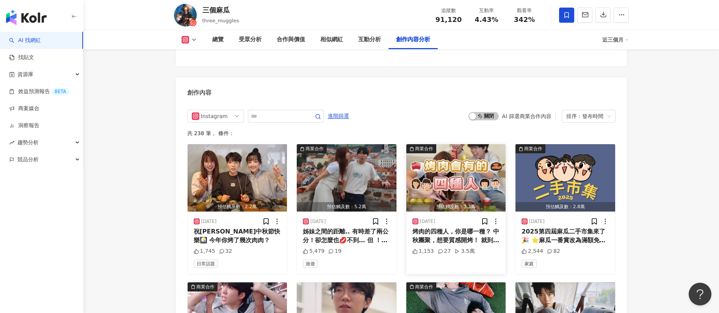
click at [460, 208] on div "烤肉的四種人，你是哪一種？ 中秋團聚，想要質感開烤！ 就到MiaC'bon超市採購吧✨ 頂級生鮮、異國酒品通通買得到～ 匠和牛+海老+干貝🍻 不只是一場烤肉，…" at bounding box center [455, 236] width 87 height 17
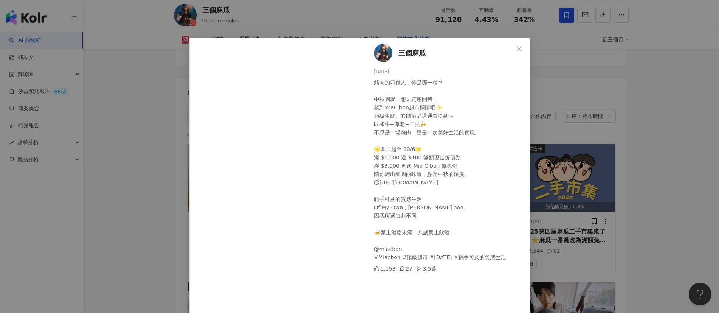
click at [479, 160] on div "三個麻瓜 2025/9/30 烤肉的四種人，你是哪一種？ 中秋團聚，想要質感開烤！ 就到MiaC'bon超市採購吧✨ 頂級生鮮、異國酒品通通買得到～ 匠和牛+…" at bounding box center [359, 156] width 719 height 313
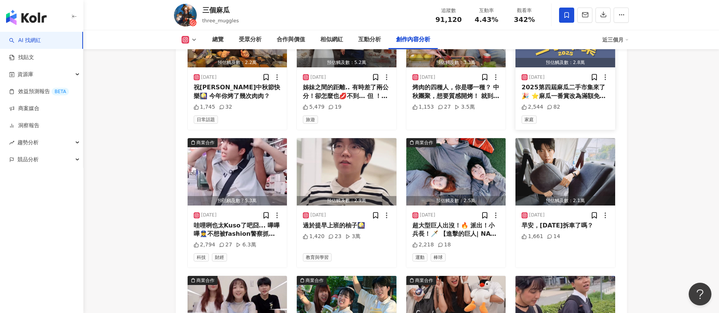
scroll to position [2632, 0]
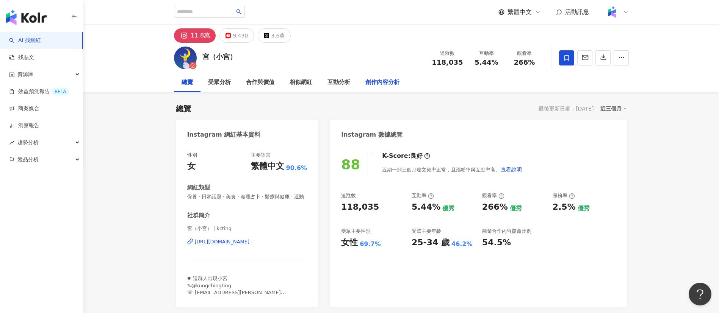
click at [380, 85] on div "創作內容分析" at bounding box center [382, 82] width 34 height 9
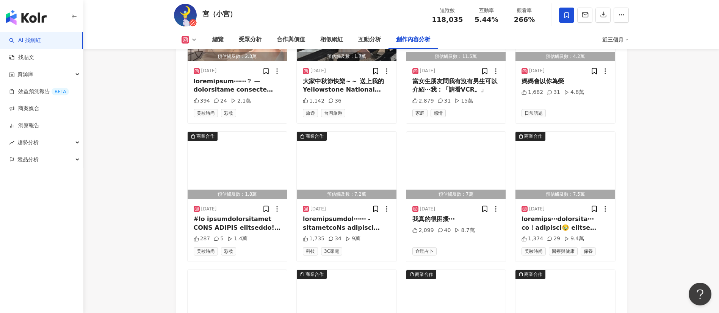
scroll to position [2629, 0]
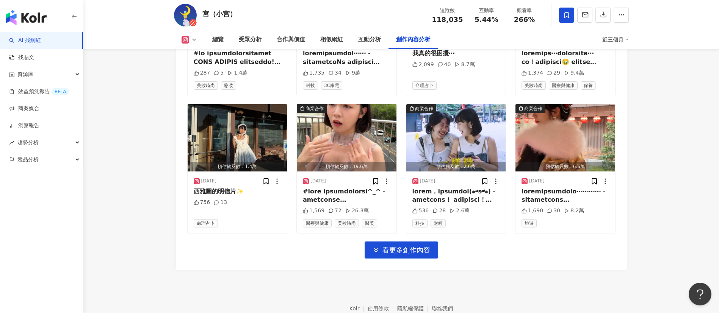
click at [474, 237] on div "商業合作 預估觸及數：2.3萬 [DATE] 394 24 2.1萬 美妝時尚 彩妝 預估觸及數：1.7萬 [DATE] 大家中秋節快樂～～ 送上我的Yell…" at bounding box center [401, 43] width 428 height 431
drag, startPoint x: 467, startPoint y: 16, endPoint x: 436, endPoint y: 20, distance: 31.8
click at [436, 20] on div "追蹤數 118,035 互動率 5.44% 觀看率 266%" at bounding box center [485, 15] width 116 height 22
click at [436, 20] on span "118,035" at bounding box center [447, 20] width 31 height 8
click at [251, 37] on div "受眾分析" at bounding box center [250, 39] width 23 height 9
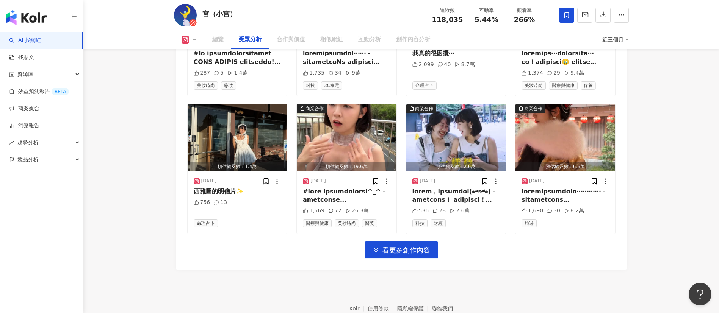
scroll to position [647, 0]
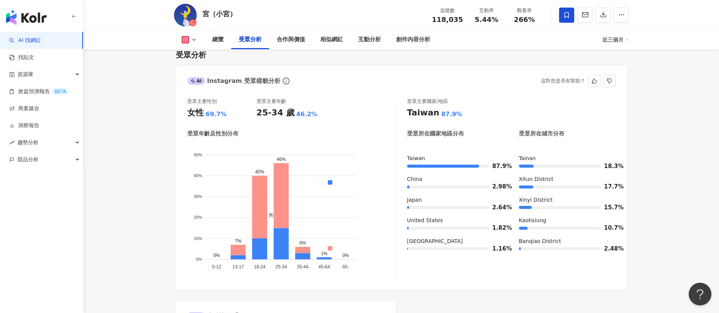
click at [344, 101] on div "受眾主要性別 女性 69.7% 受眾主要年齡 25-34 歲 46.2% 受眾年齡及性別分布 男性 女性 50% 50% 40% 40% 30% 30% 20…" at bounding box center [401, 190] width 451 height 199
click at [323, 91] on div "AI Instagram 受眾樣貌分析 這對您是否有幫助？" at bounding box center [401, 78] width 451 height 25
drag, startPoint x: 464, startPoint y: 20, endPoint x: 429, endPoint y: 17, distance: 34.6
click at [429, 17] on div "追蹤數 118,035" at bounding box center [447, 15] width 40 height 16
copy span "118,035"
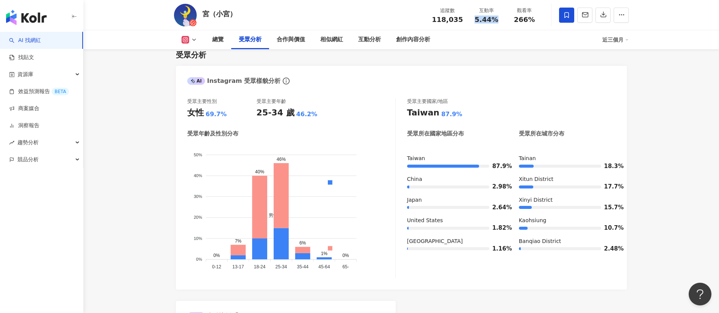
drag, startPoint x: 499, startPoint y: 21, endPoint x: 474, endPoint y: 21, distance: 25.4
click at [474, 21] on div "5.44%" at bounding box center [486, 20] width 29 height 8
copy span "5.44%"
drag, startPoint x: 537, startPoint y: 25, endPoint x: 514, endPoint y: 19, distance: 23.4
click at [514, 19] on div "追蹤數 118,035 互動率 5.44% 觀看率 266%" at bounding box center [485, 15] width 116 height 22
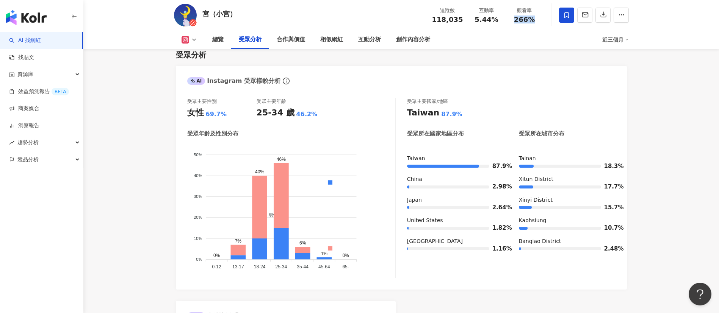
copy span "266%"
click at [412, 41] on div "創作內容分析" at bounding box center [413, 39] width 34 height 9
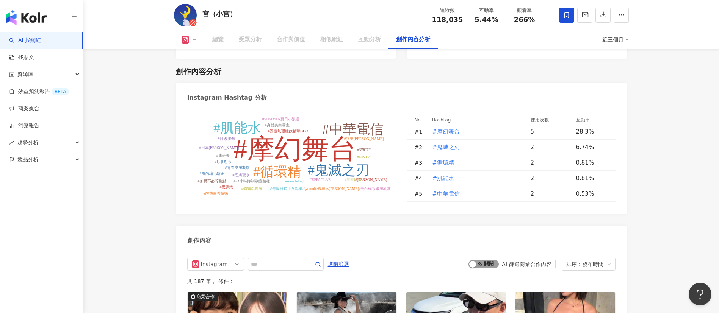
click at [488, 260] on span "啟動 關閉" at bounding box center [483, 264] width 30 height 8
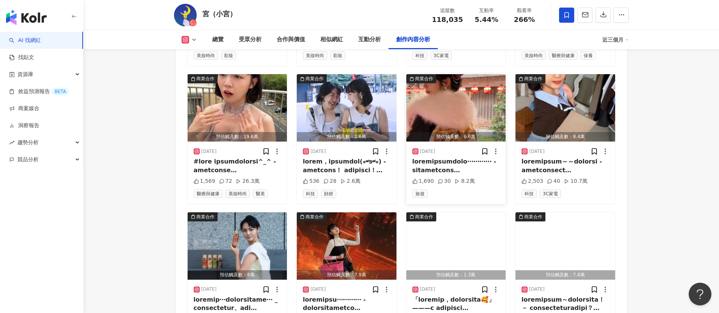
scroll to position [2600, 0]
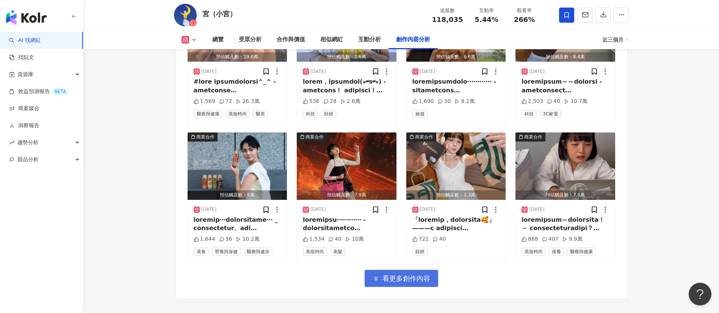
click at [401, 275] on span "看更多創作內容" at bounding box center [406, 279] width 48 height 8
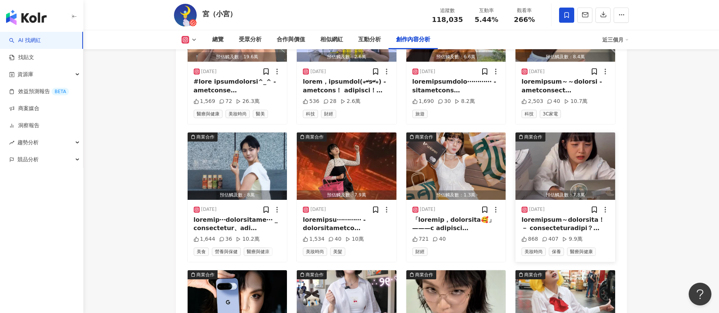
click at [559, 216] on div at bounding box center [564, 224] width 87 height 17
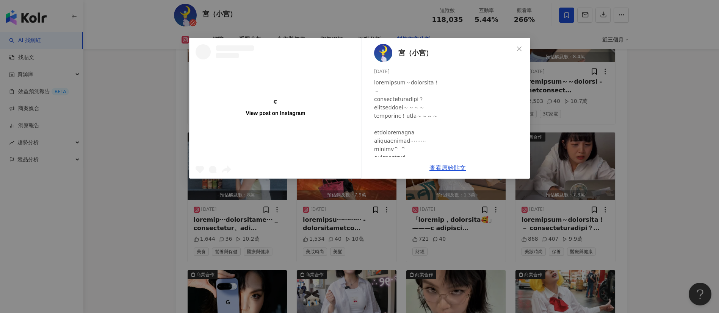
click at [350, 214] on div "View post on Instagram 宮（小宮） 2025/9/1 868 407 9.9萬 查看原始貼文" at bounding box center [359, 156] width 719 height 313
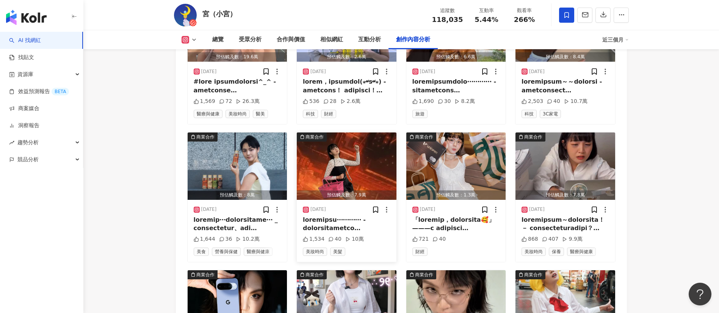
click at [348, 218] on div at bounding box center [346, 224] width 87 height 17
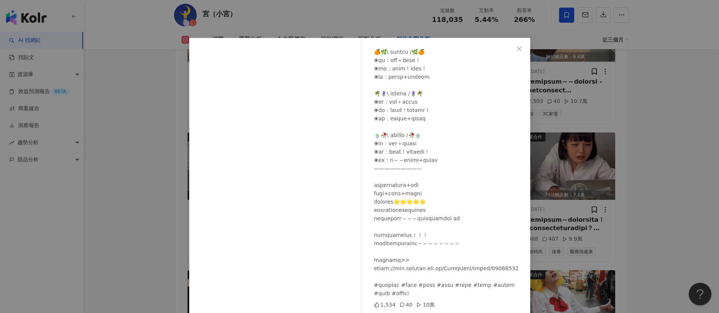
scroll to position [27, 0]
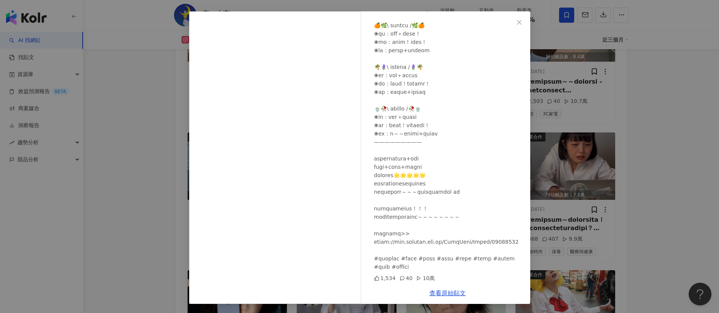
click at [602, 292] on div "宮（小宮） 2025/9/12 1,534 40 10萬 查看原始貼文" at bounding box center [359, 156] width 719 height 313
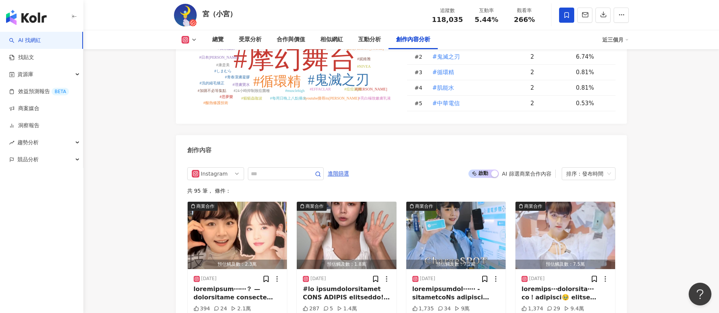
scroll to position [2256, 0]
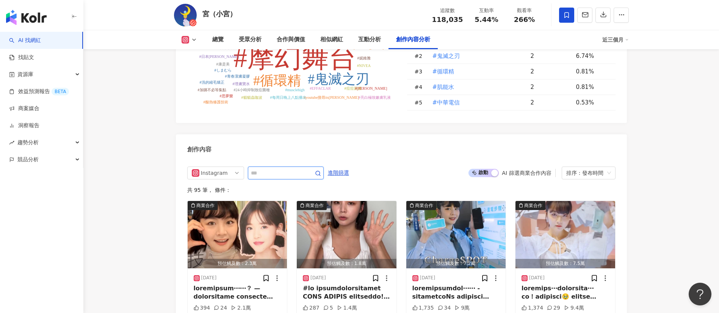
click at [290, 169] on input "text" at bounding box center [277, 173] width 53 height 9
type input "**"
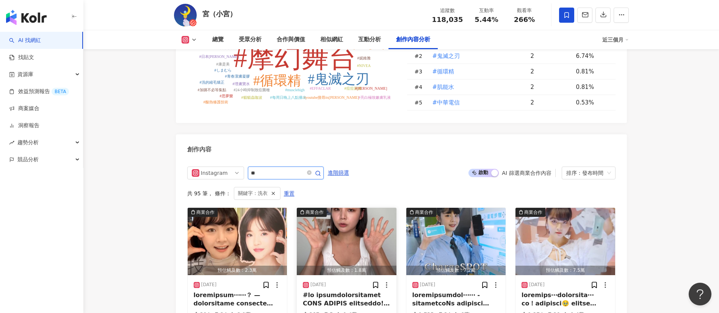
scroll to position [2331, 0]
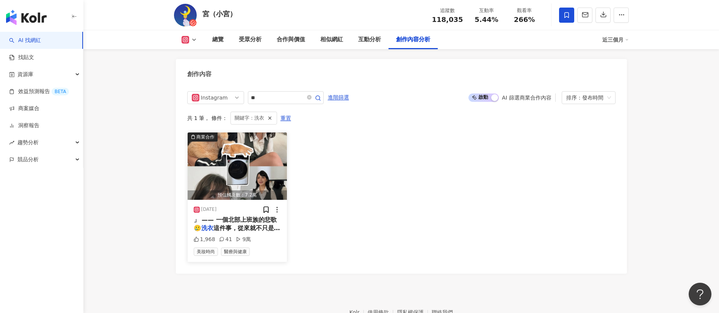
click at [259, 225] on span "這件事，從來就不只是「洗」而已 洗完" at bounding box center [237, 233] width 86 height 16
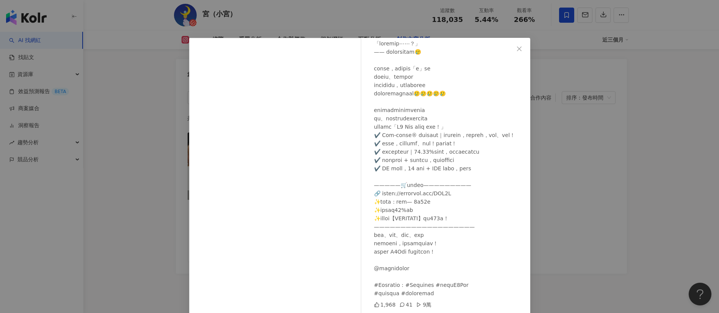
scroll to position [27, 0]
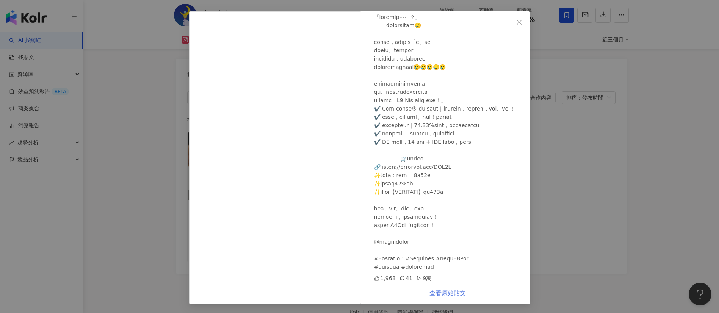
click at [455, 292] on link "查看原始貼文" at bounding box center [447, 293] width 36 height 7
click at [630, 172] on div "宮（小宮） 2025/2/28 1,968 41 9萬 查看原始貼文" at bounding box center [359, 156] width 719 height 313
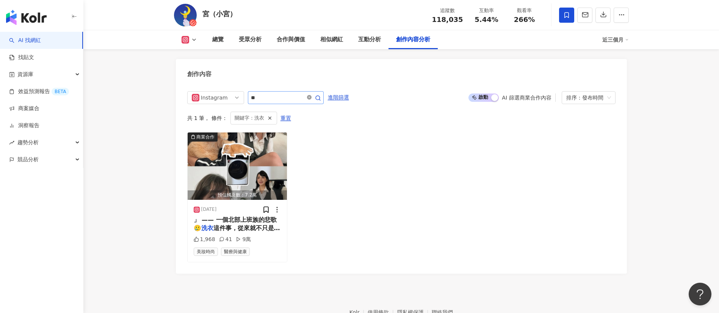
click at [311, 95] on icon "close-circle" at bounding box center [309, 97] width 5 height 5
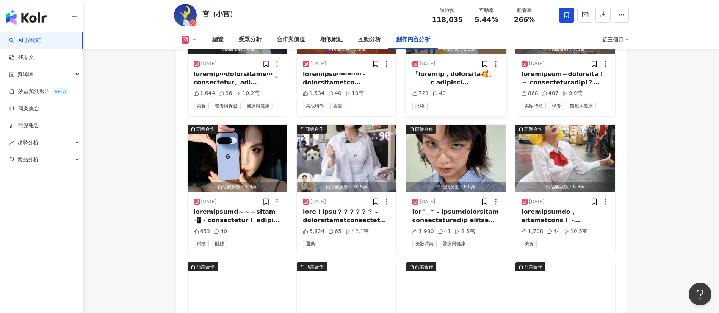
scroll to position [2747, 0]
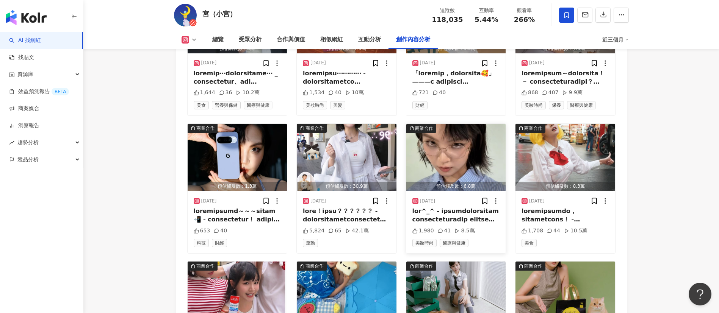
click at [455, 207] on div at bounding box center [455, 215] width 87 height 17
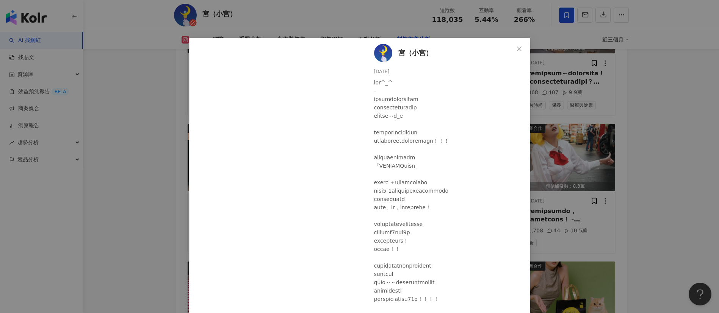
click at [639, 188] on div "宮（小宮） 2025/8/26 1,980 41 8.5萬 查看原始貼文" at bounding box center [359, 156] width 719 height 313
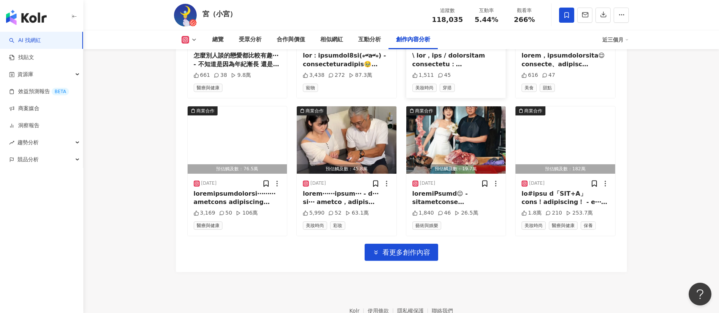
scroll to position [3041, 0]
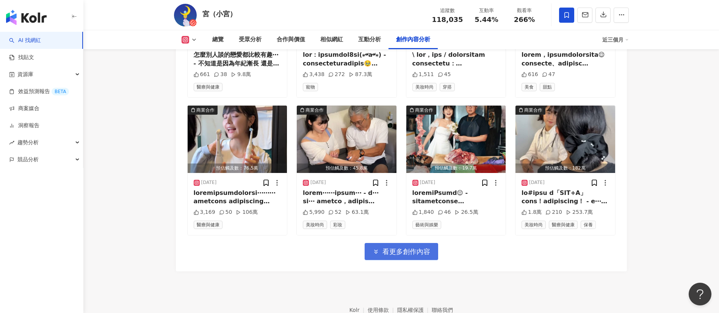
click at [394, 248] on span "看更多創作內容" at bounding box center [406, 252] width 48 height 8
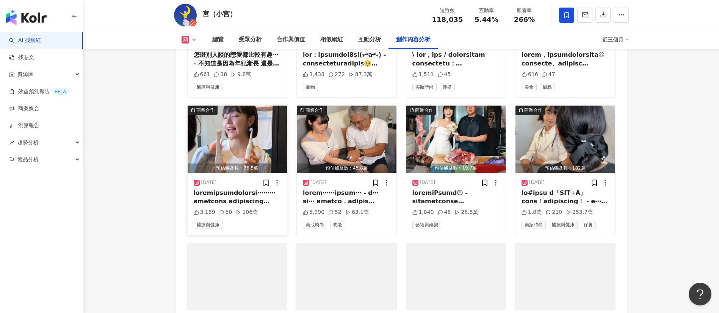
click at [246, 192] on div at bounding box center [237, 197] width 87 height 17
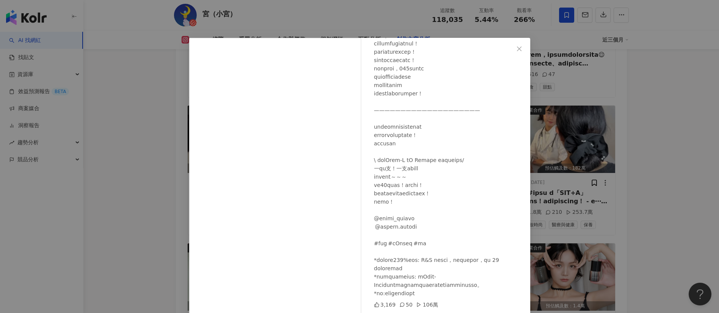
scroll to position [27, 0]
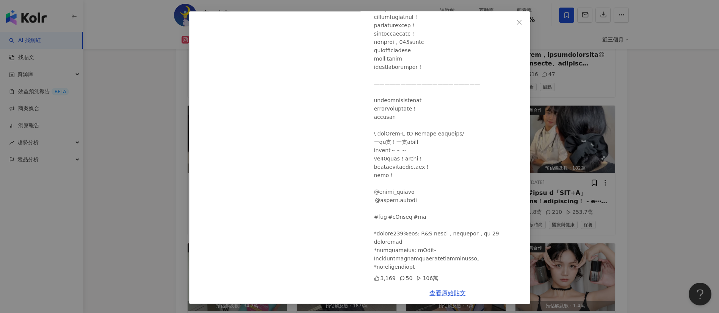
click at [640, 272] on div "宮（小宮） 2025/8/1 3,169 50 106萬 查看原始貼文" at bounding box center [359, 156] width 719 height 313
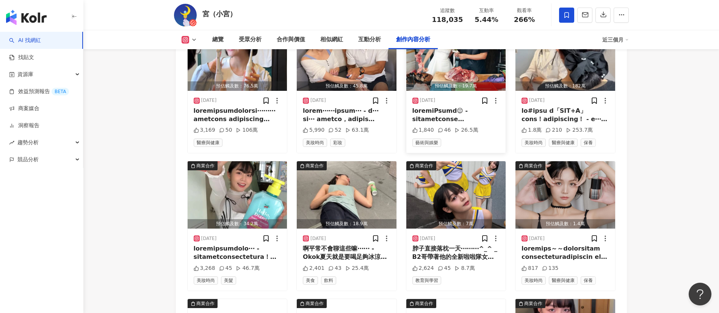
scroll to position [3124, 0]
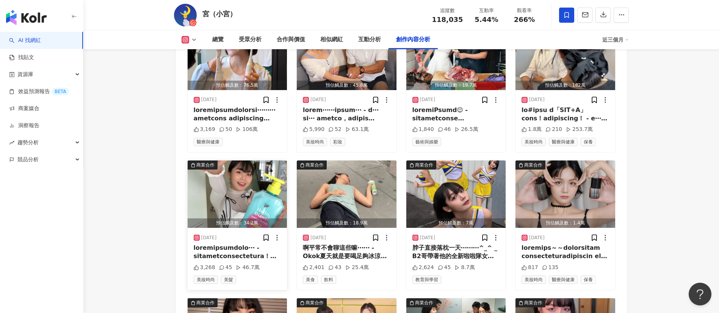
click at [246, 244] on div at bounding box center [237, 252] width 87 height 17
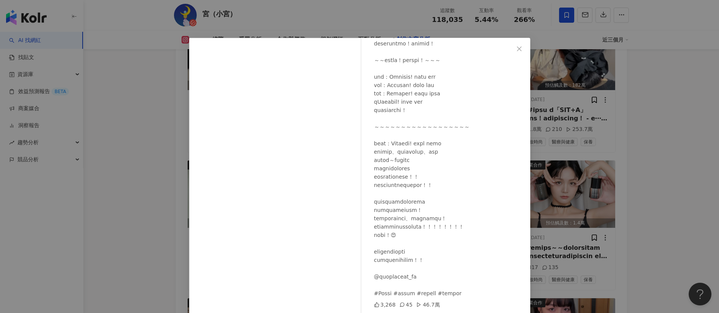
scroll to position [27, 0]
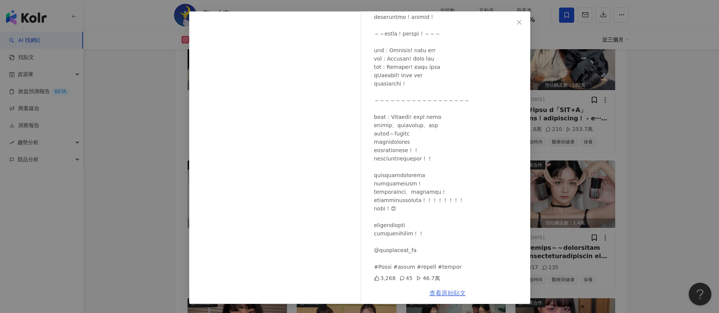
click at [447, 296] on link "查看原始貼文" at bounding box center [447, 293] width 36 height 7
